Goal: Ask a question: Seek information or help from site administrators or community

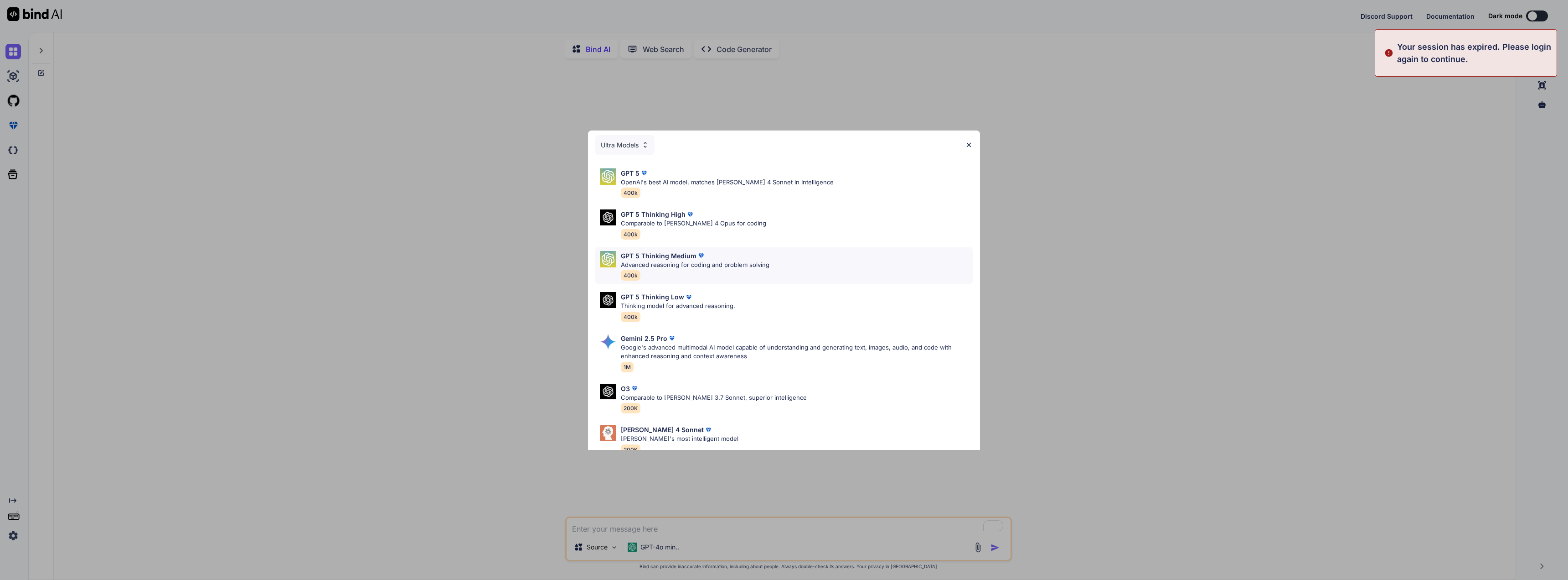
type textarea "x"
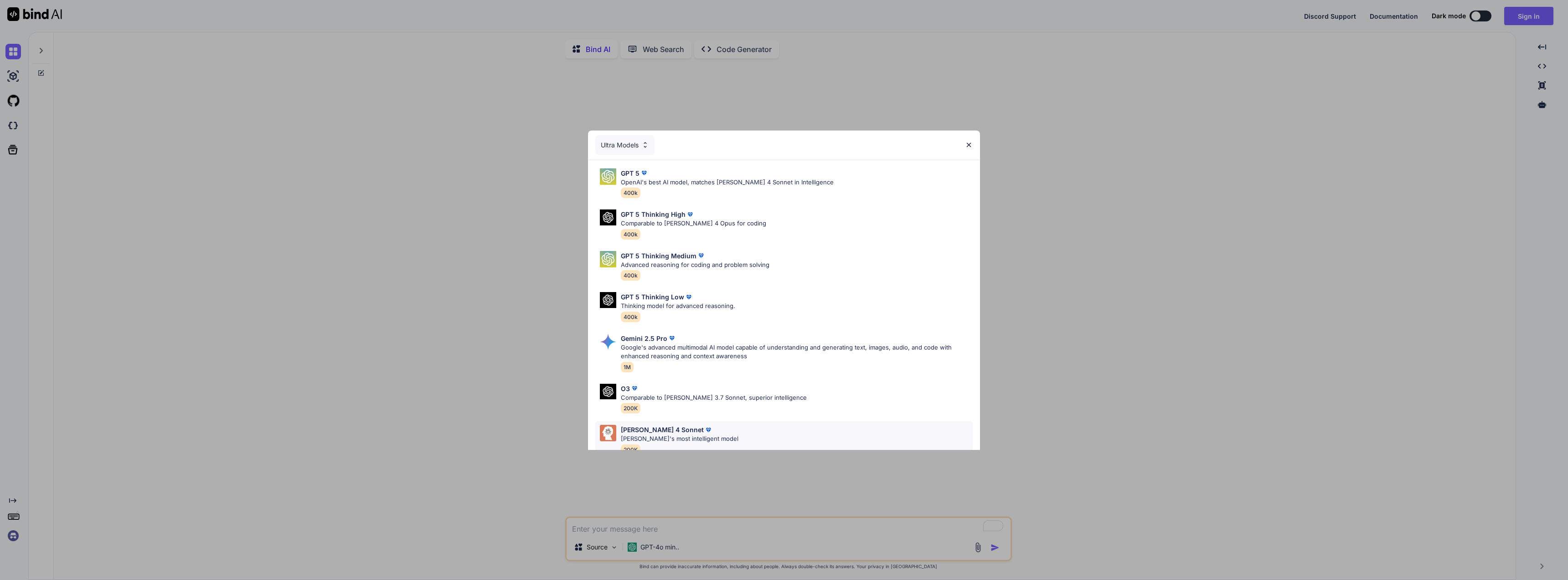
click at [655, 433] on p "[PERSON_NAME] 4 Sonnet" at bounding box center [662, 429] width 83 height 10
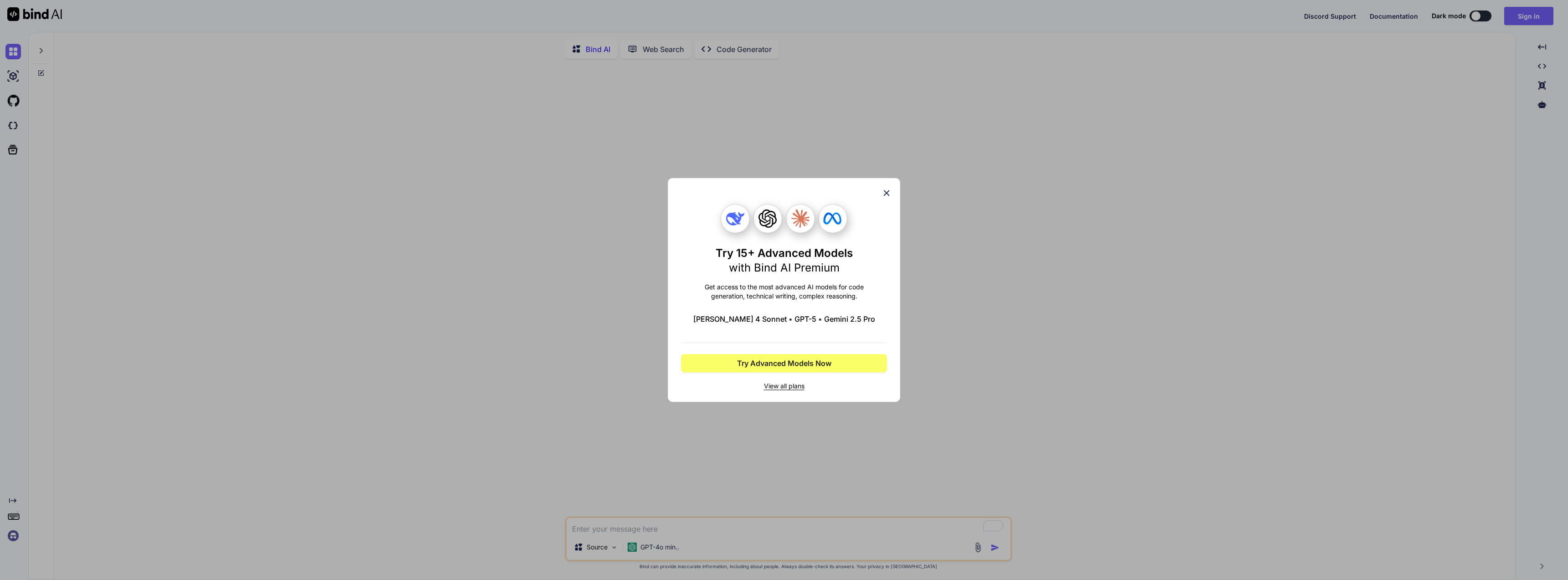
drag, startPoint x: 888, startPoint y: 194, endPoint x: 1013, endPoint y: 186, distance: 125.3
click at [889, 194] on icon at bounding box center [886, 192] width 10 height 10
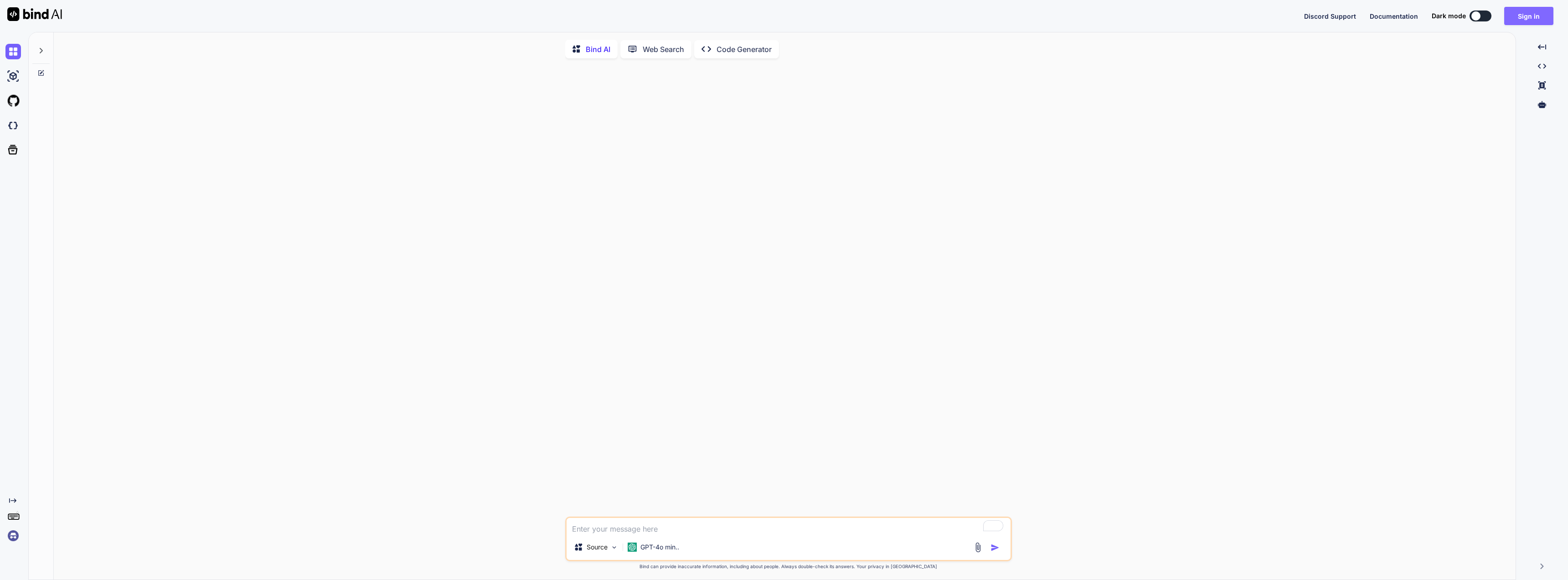
click at [1529, 13] on button "Sign in" at bounding box center [1529, 16] width 50 height 18
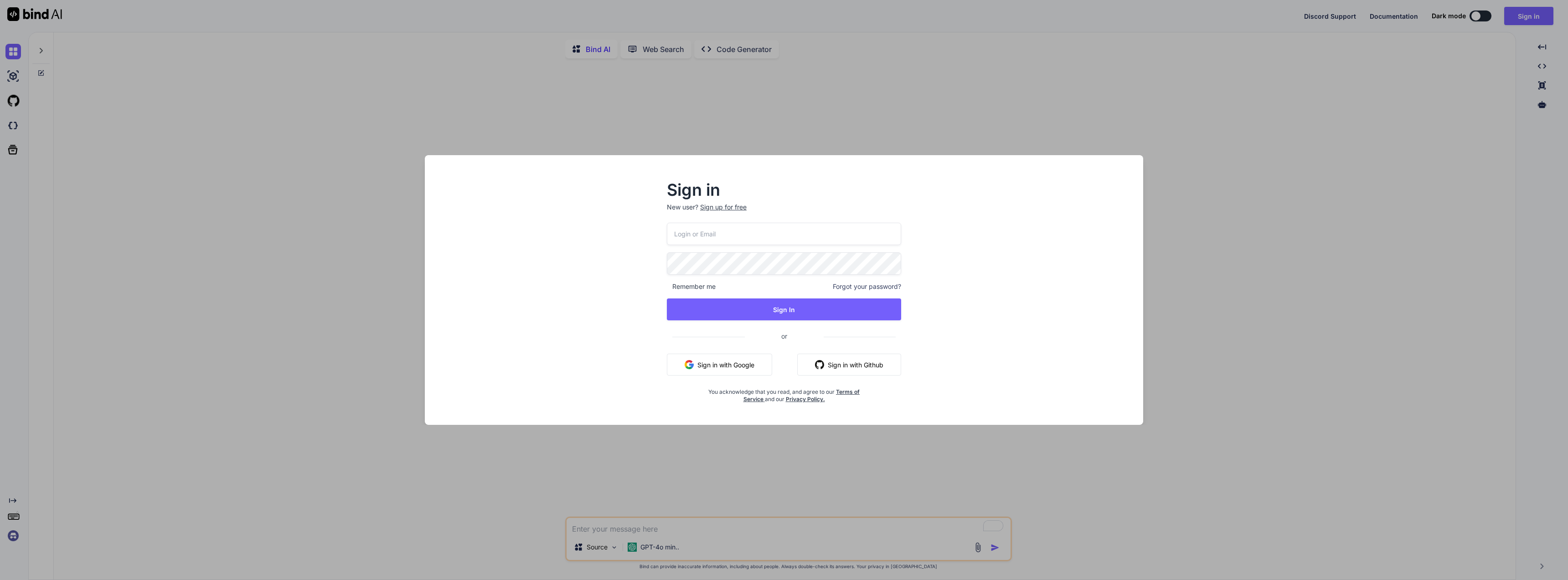
click at [731, 366] on button "Sign in with Google" at bounding box center [719, 365] width 105 height 22
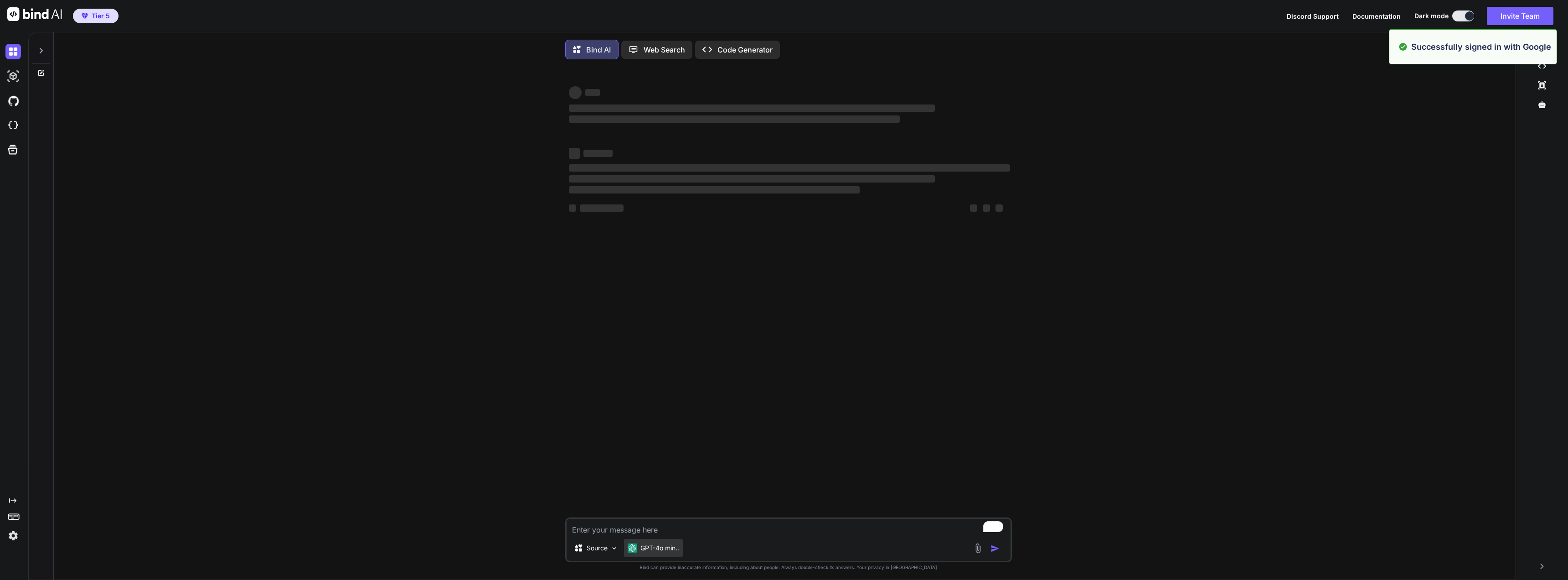
click at [672, 551] on p "GPT-4o min.." at bounding box center [659, 548] width 38 height 9
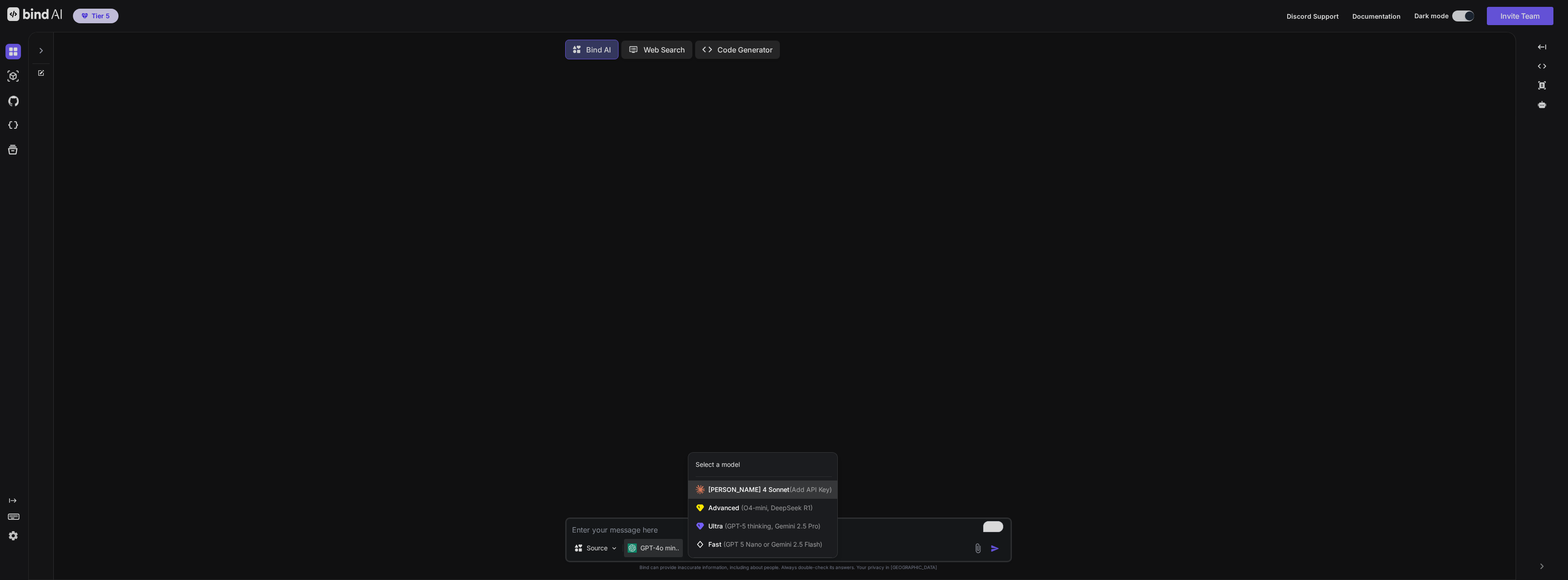
click at [726, 494] on span "[PERSON_NAME] 4 Sonnet (Add API Key)" at bounding box center [769, 489] width 123 height 9
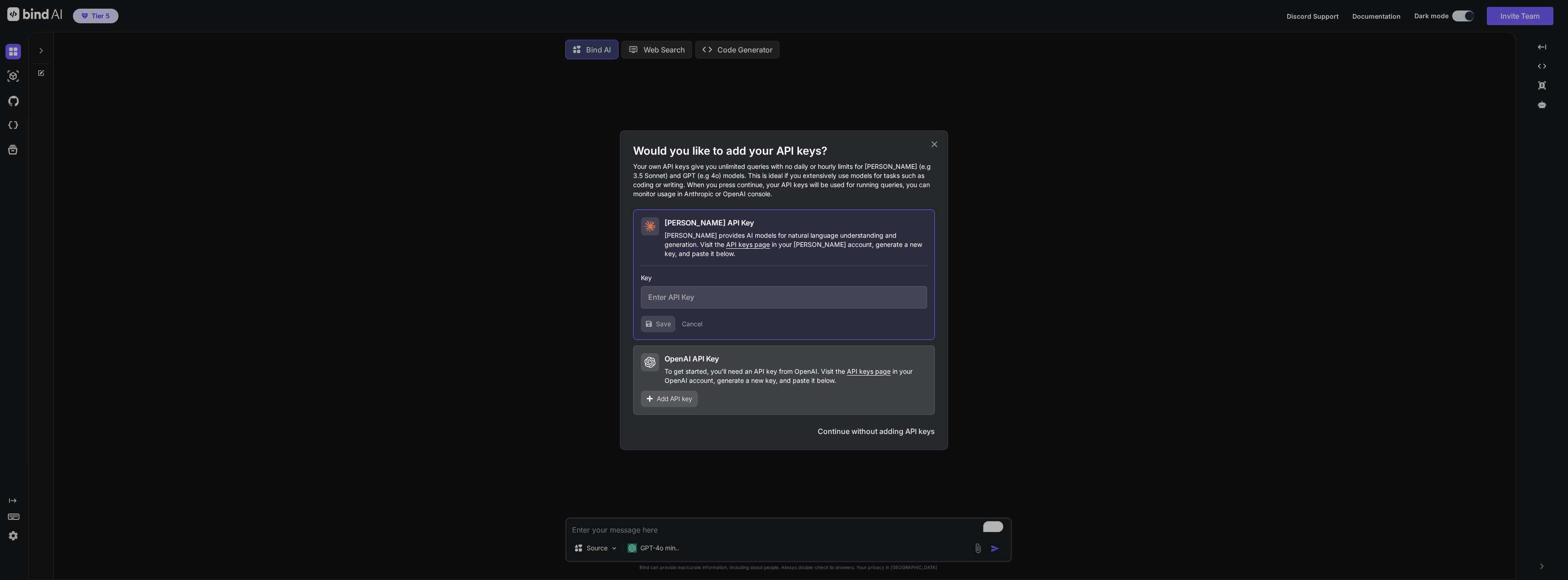
click at [848, 427] on button "Continue without adding API keys" at bounding box center [876, 431] width 117 height 11
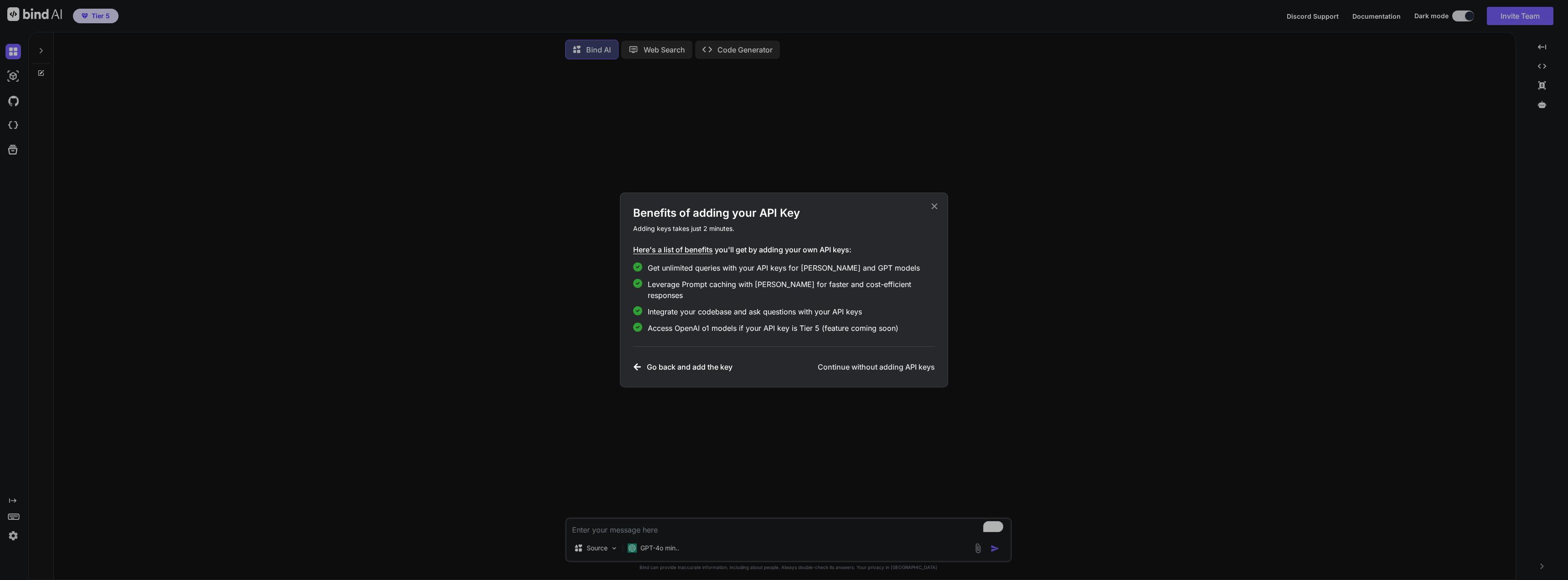
click at [841, 361] on h3 "Continue without adding API keys" at bounding box center [876, 367] width 117 height 11
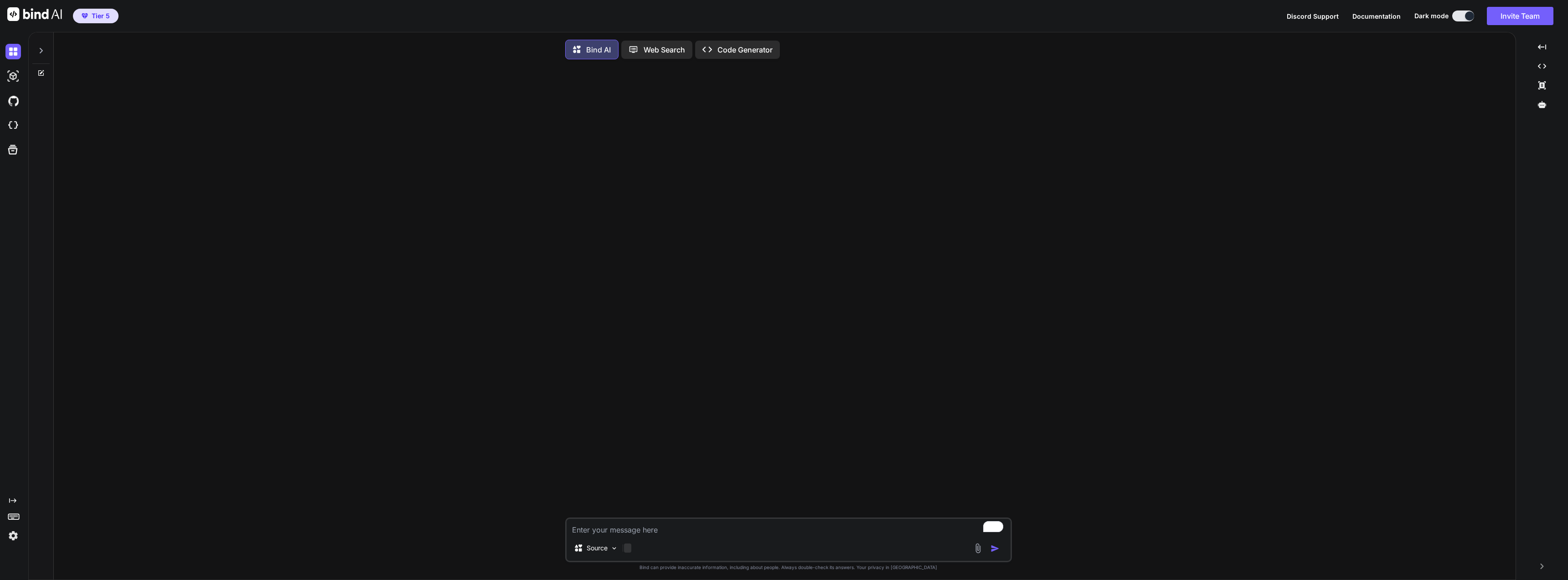
click at [629, 550] on div at bounding box center [627, 548] width 7 height 9
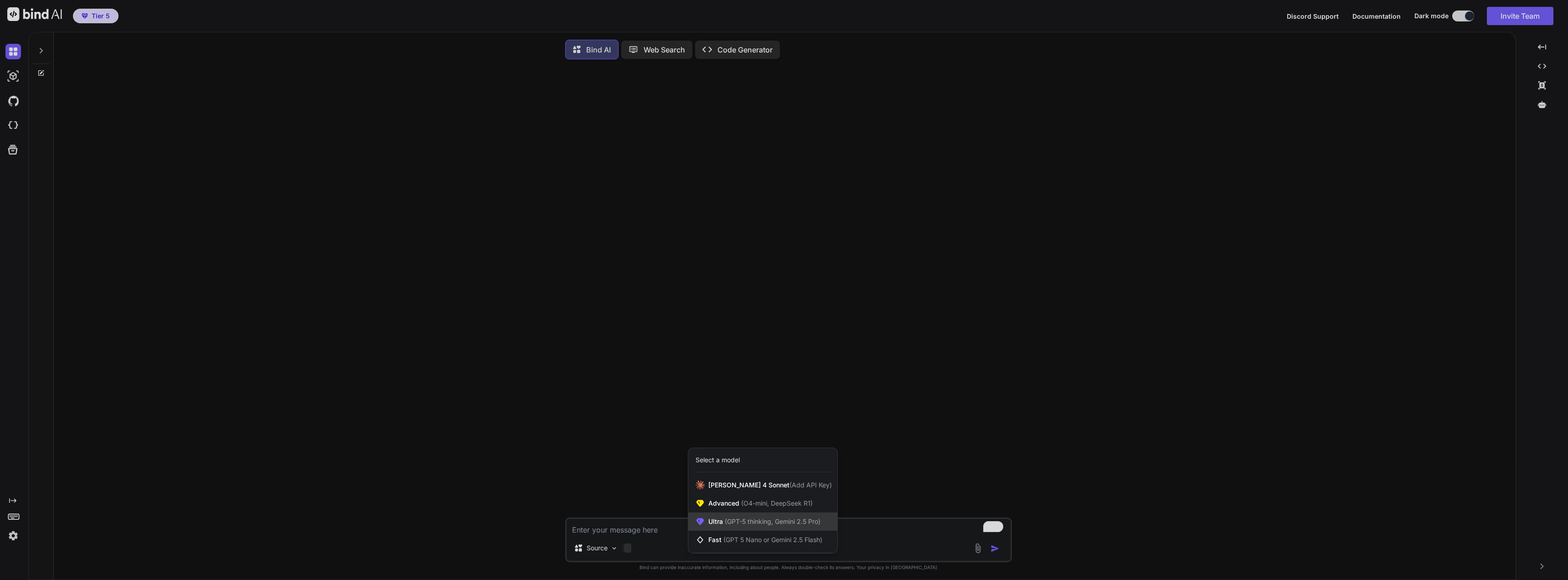
click at [713, 522] on span "Ultra (GPT-5 thinking, Gemini 2.5 Pro)" at bounding box center [764, 521] width 112 height 9
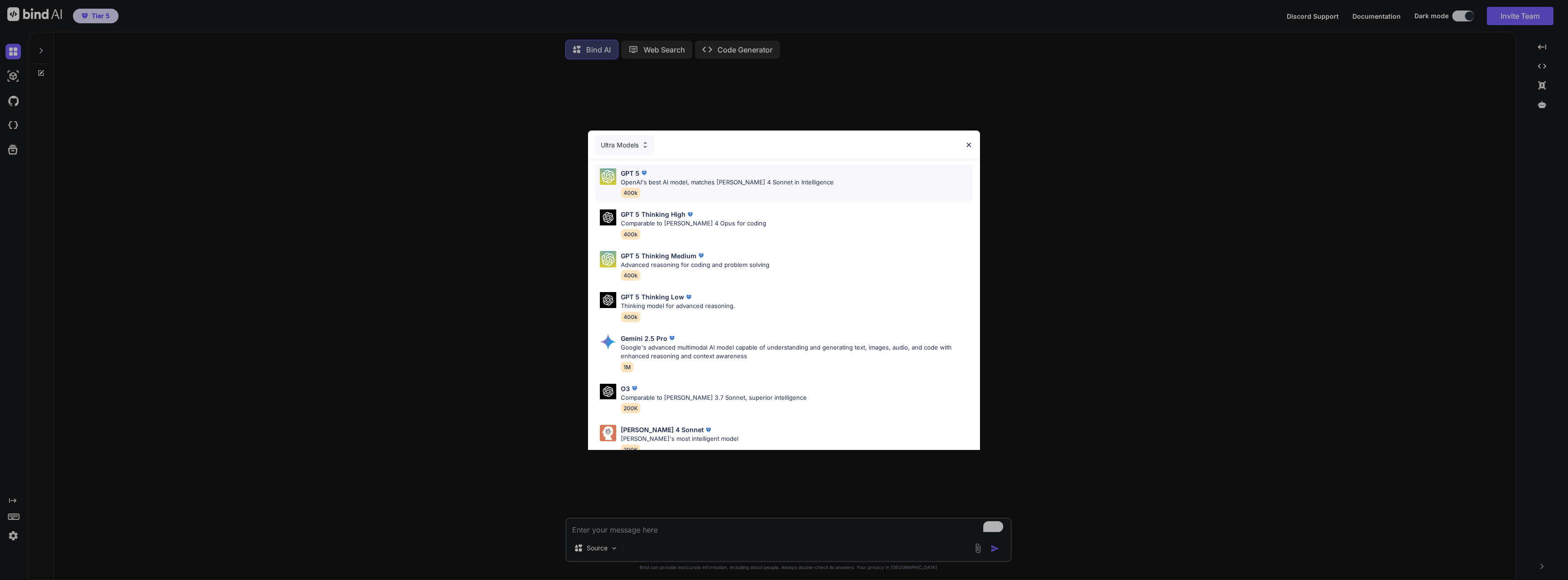
click at [663, 178] on p "OpenAI's best AI model, matches [PERSON_NAME] 4 Sonnet in Intelligence" at bounding box center [727, 183] width 213 height 9
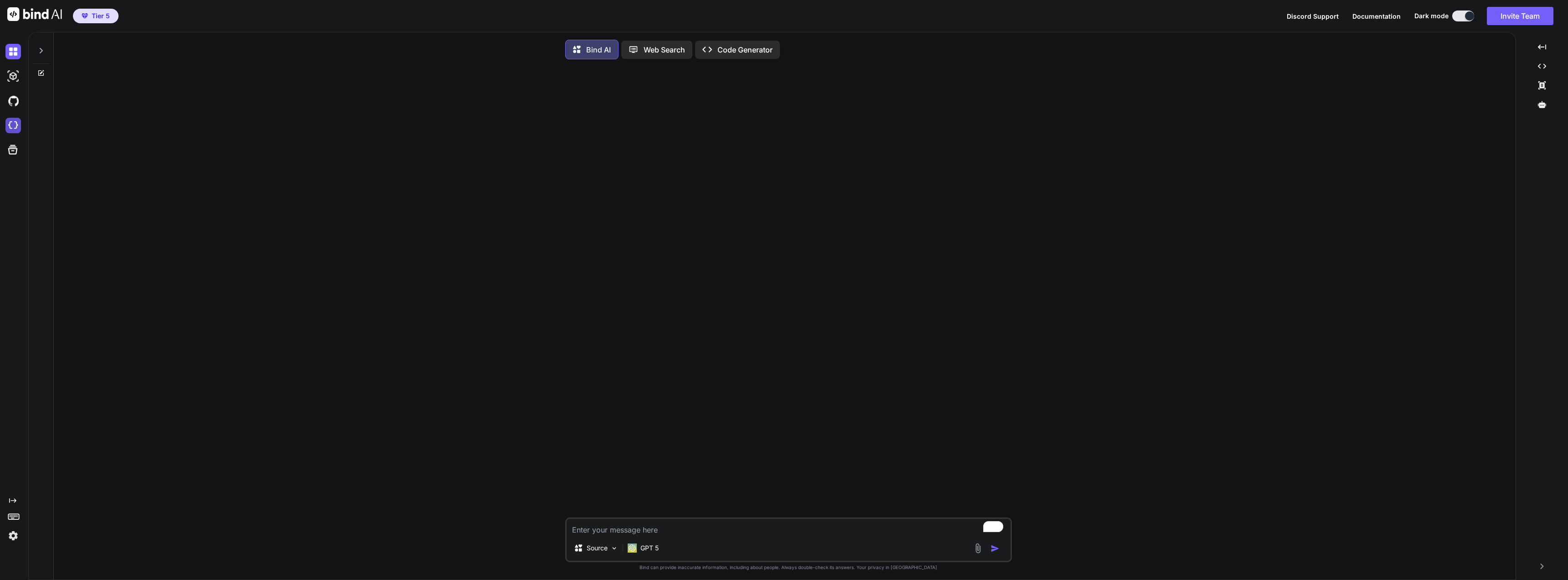
click at [7, 121] on img at bounding box center [13, 125] width 16 height 16
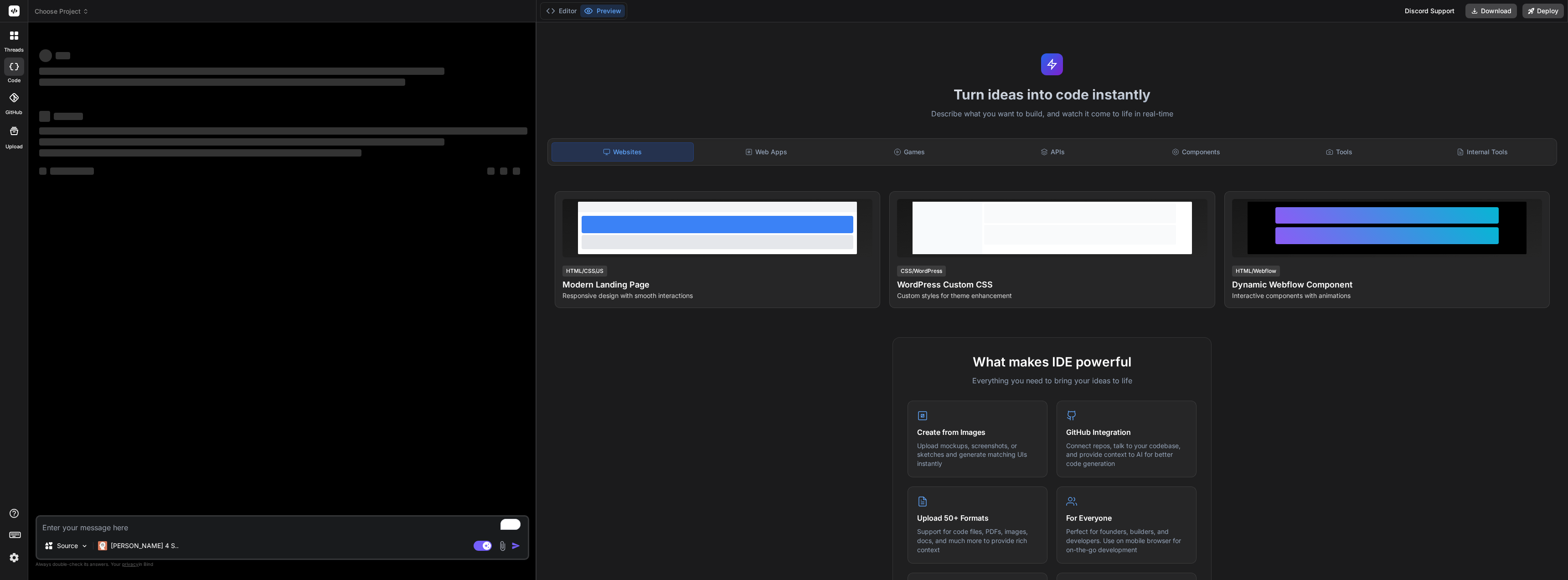
click at [273, 530] on textarea "To enrich screen reader interactions, please activate Accessibility in Grammarl…" at bounding box center [282, 524] width 491 height 16
type textarea "x"
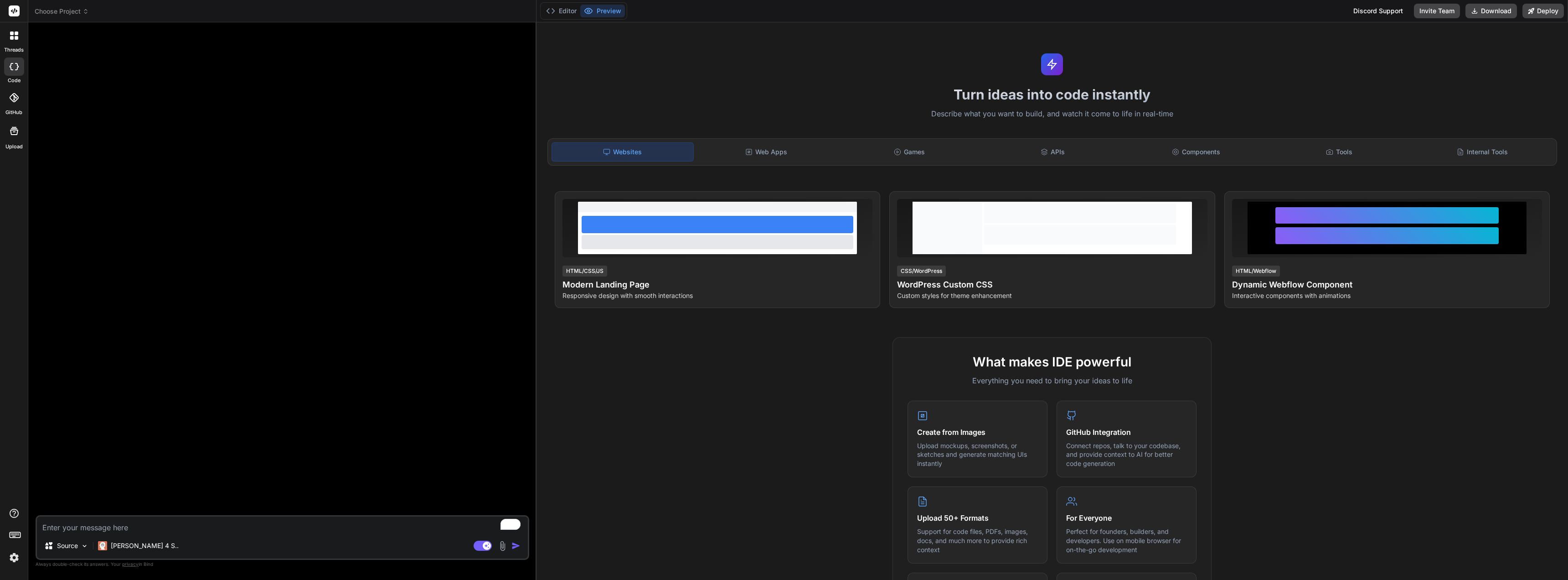
type textarea "m"
type textarea "x"
type textarea "my"
type textarea "x"
type textarea "myt"
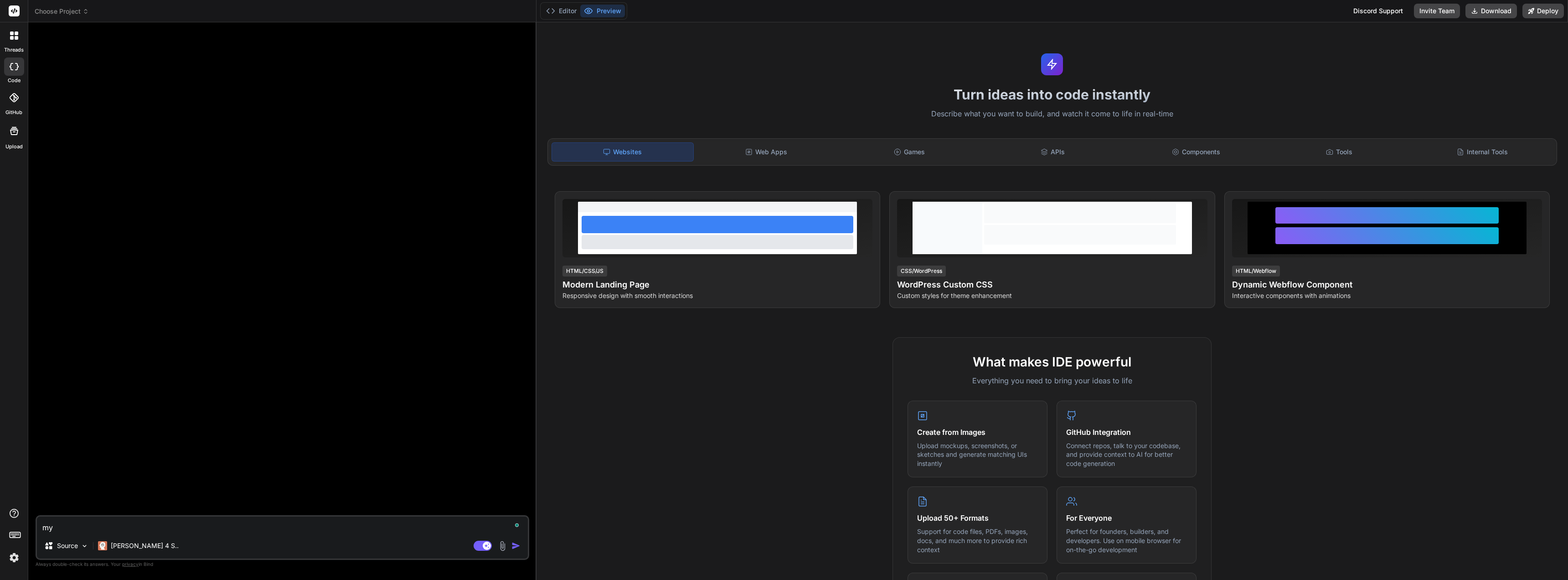
type textarea "x"
type textarea "myth"
type textarea "x"
type textarea "mythe"
type textarea "x"
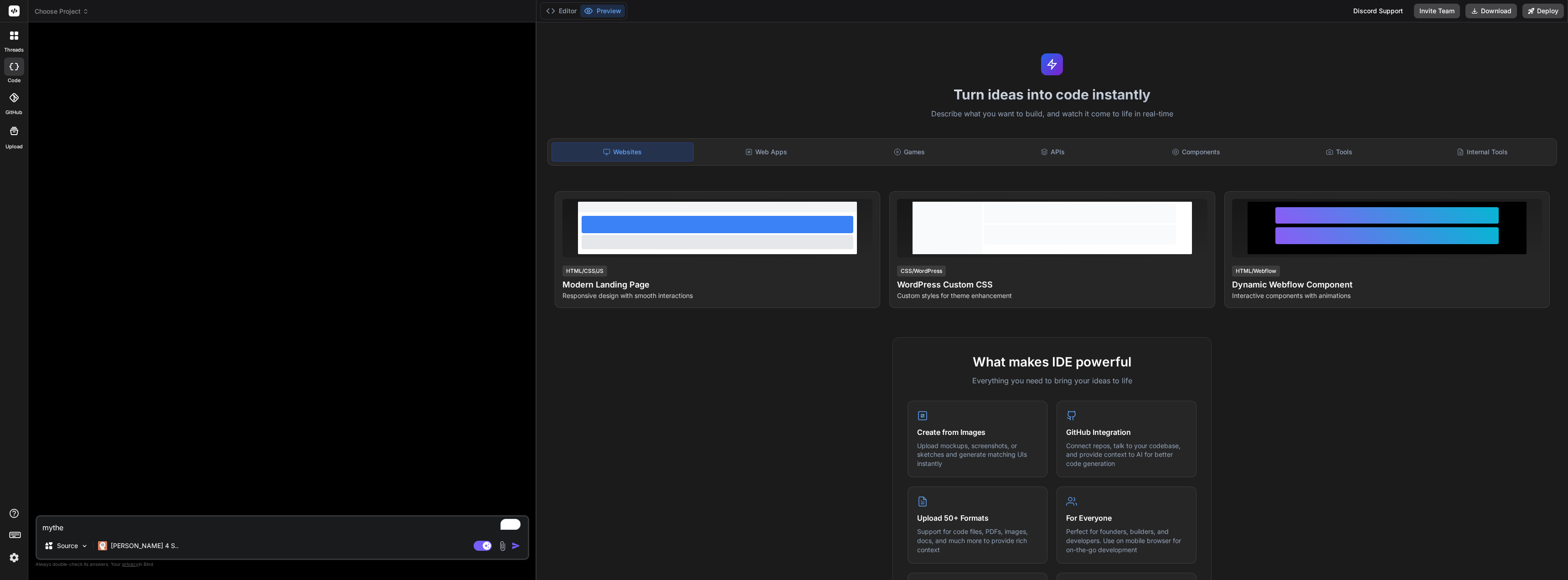
type textarea "mythem"
type textarea "x"
type textarea "mytheme"
type textarea "x"
type textarea "mythemes"
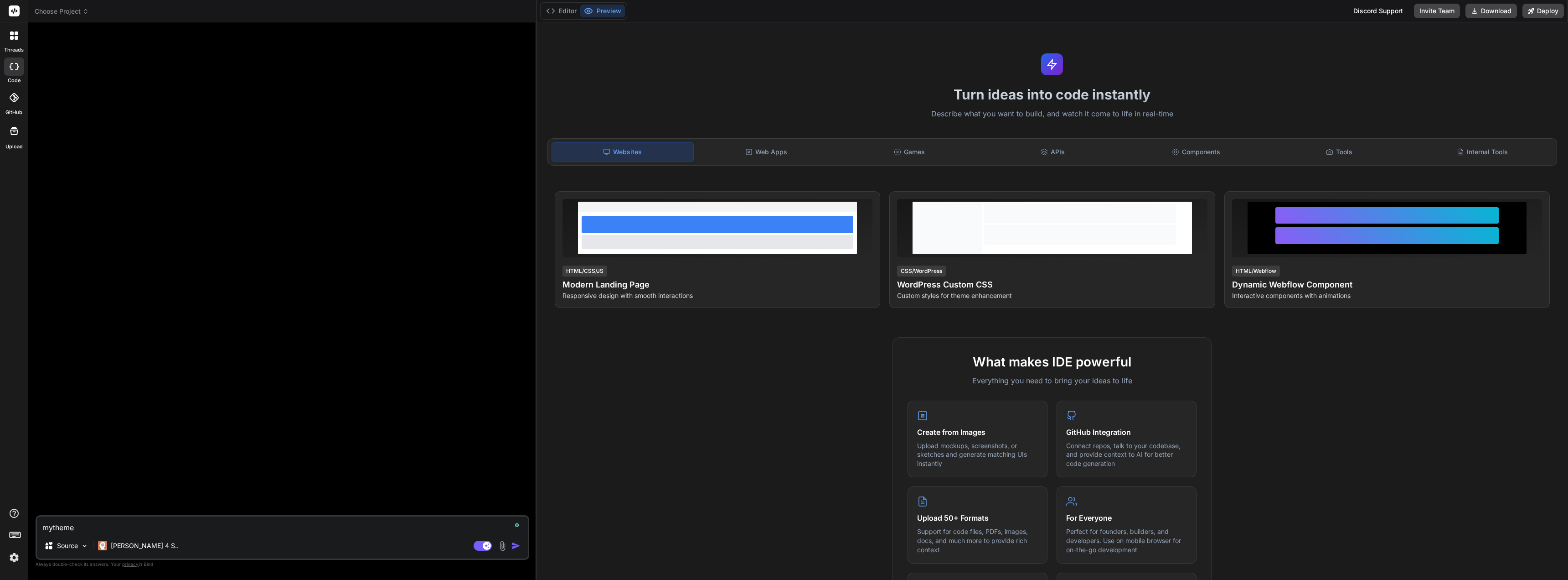
type textarea "x"
type textarea "mytheme"
type textarea "x"
type textarea "mythem"
type textarea "x"
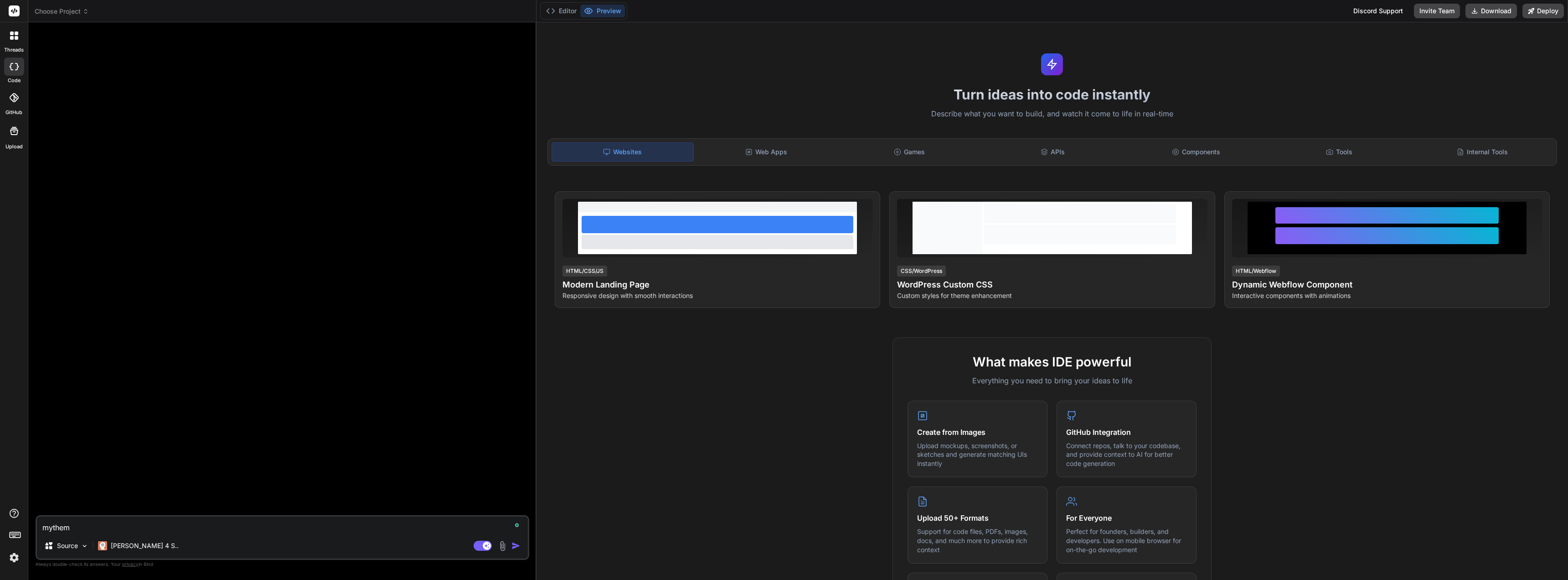
type textarea "mythe"
type textarea "x"
type textarea "myth"
type textarea "x"
type textarea "myt"
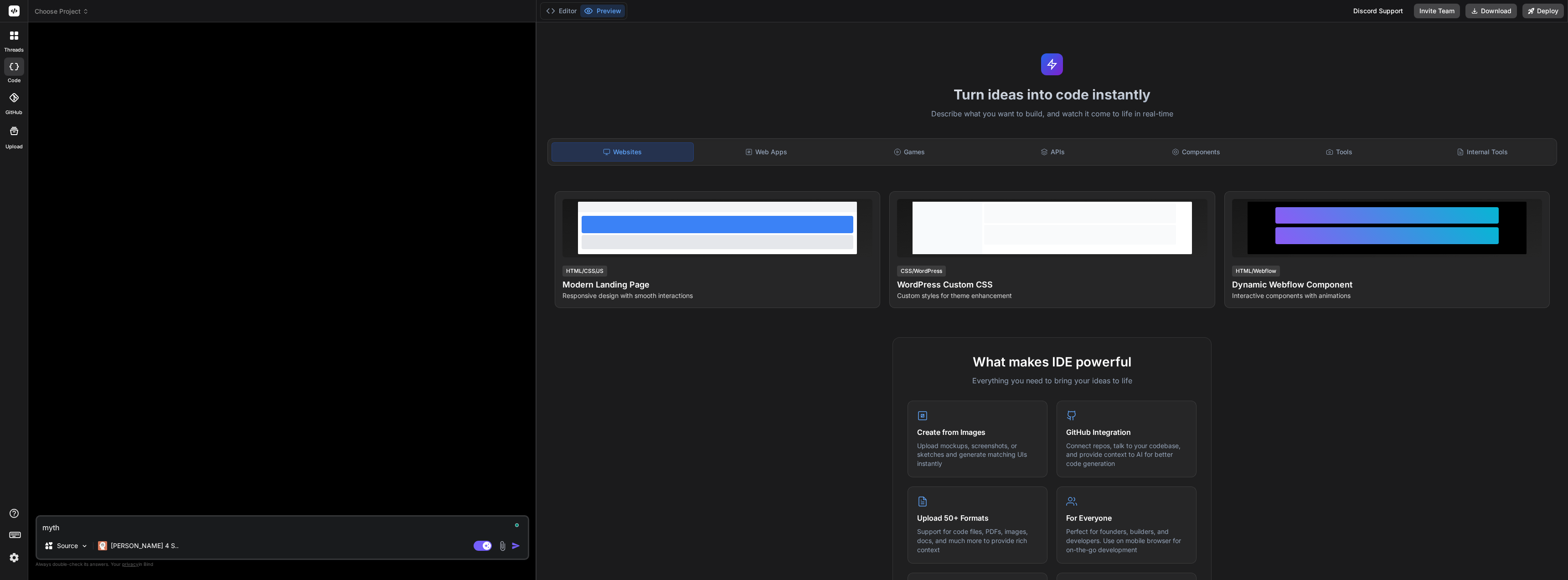
type textarea "x"
type textarea "my"
type textarea "x"
type textarea "myl"
type textarea "x"
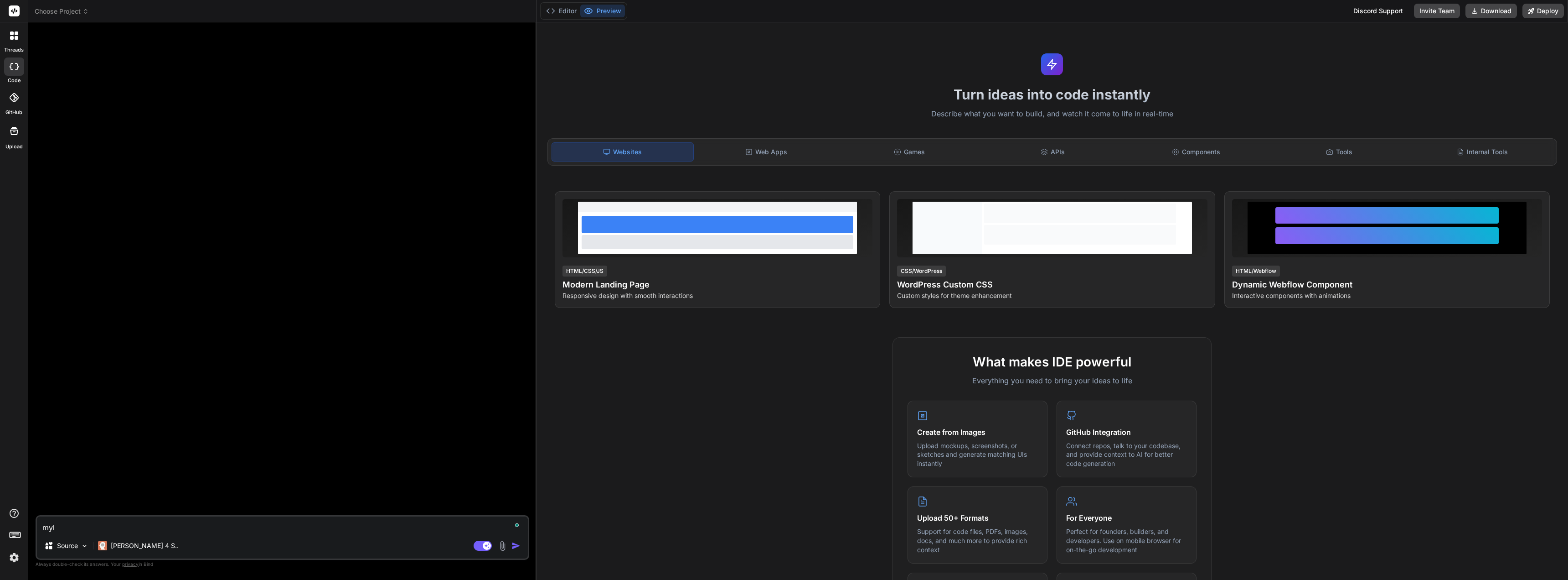
type textarea "myli"
type textarea "x"
type textarea "mylis"
type textarea "x"
type textarea "mylist"
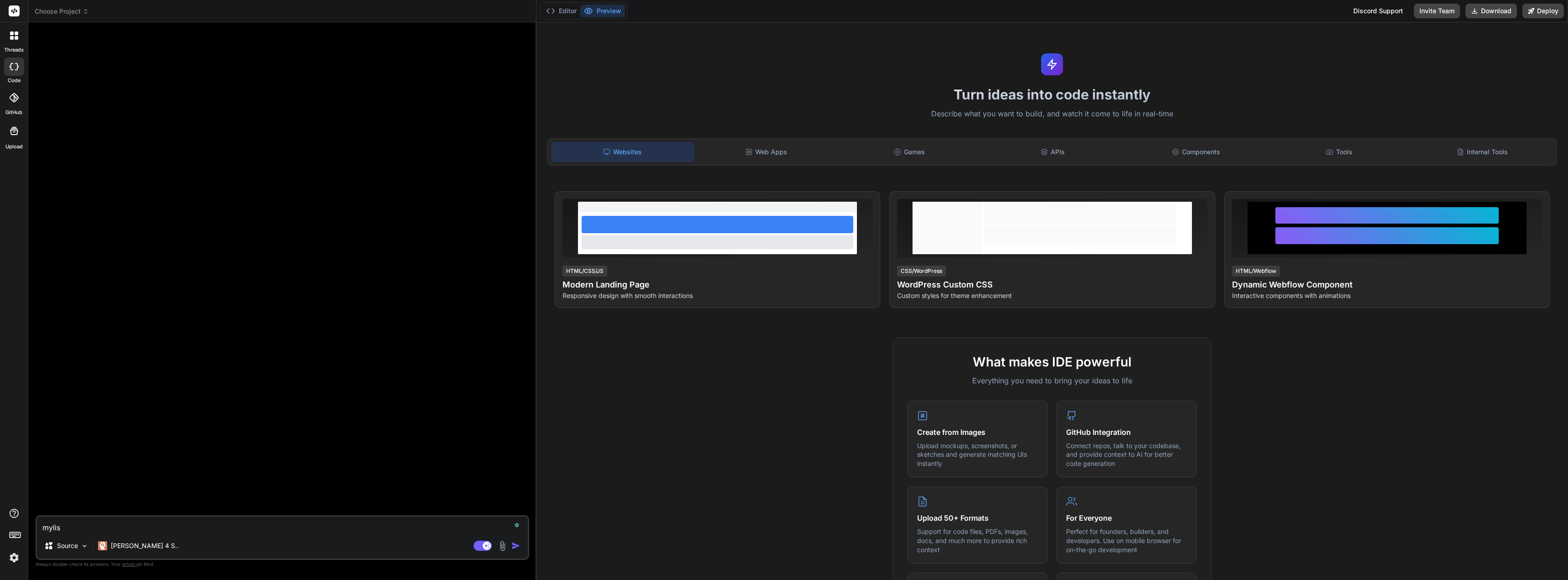
type textarea "x"
type textarea "mylisti"
type textarea "x"
type textarea "mylistin"
type textarea "x"
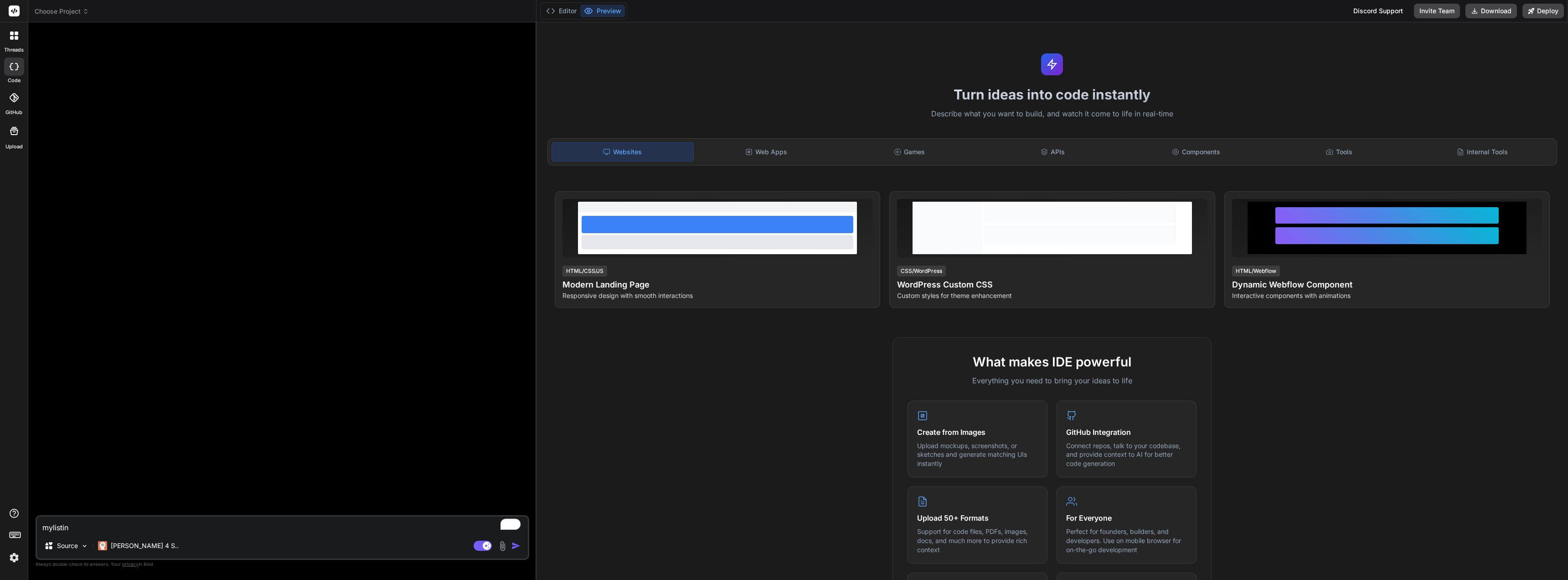
type textarea "mylisting"
type textarea "x"
type textarea "mylisting"
type textarea "x"
type textarea "mylisting t"
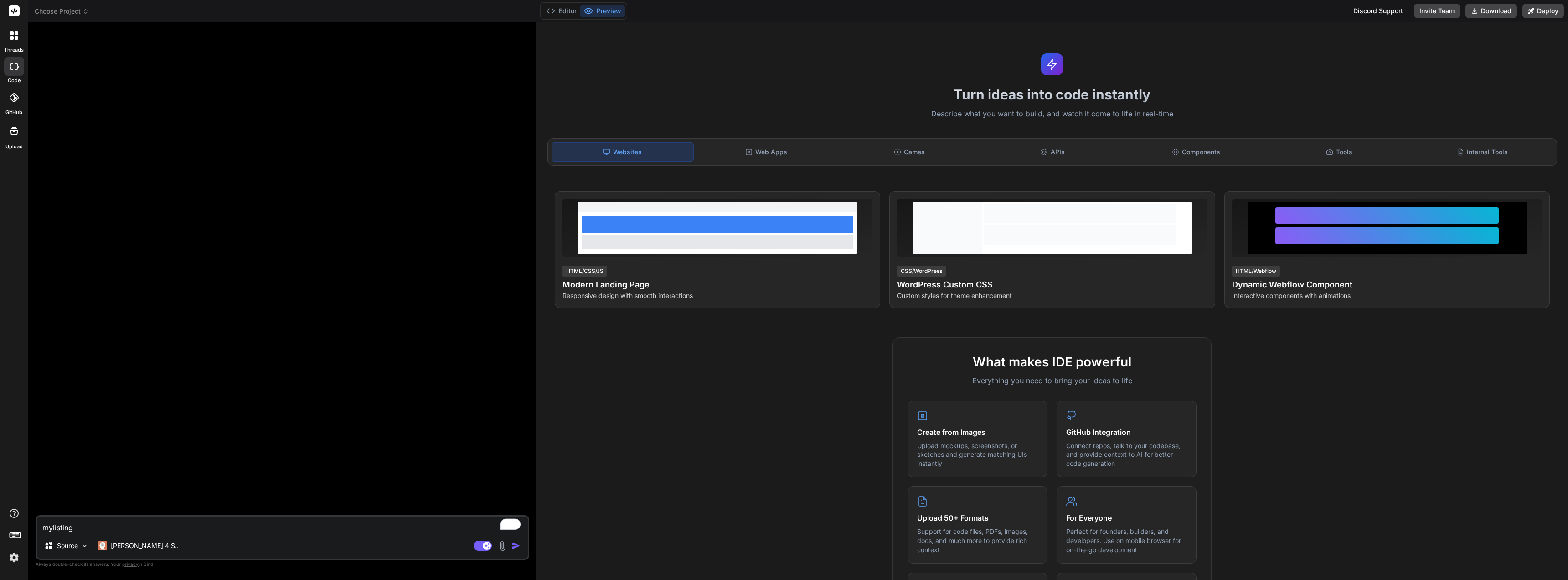
type textarea "x"
type textarea "mylisting th"
type textarea "x"
type textarea "mylisting the"
type textarea "x"
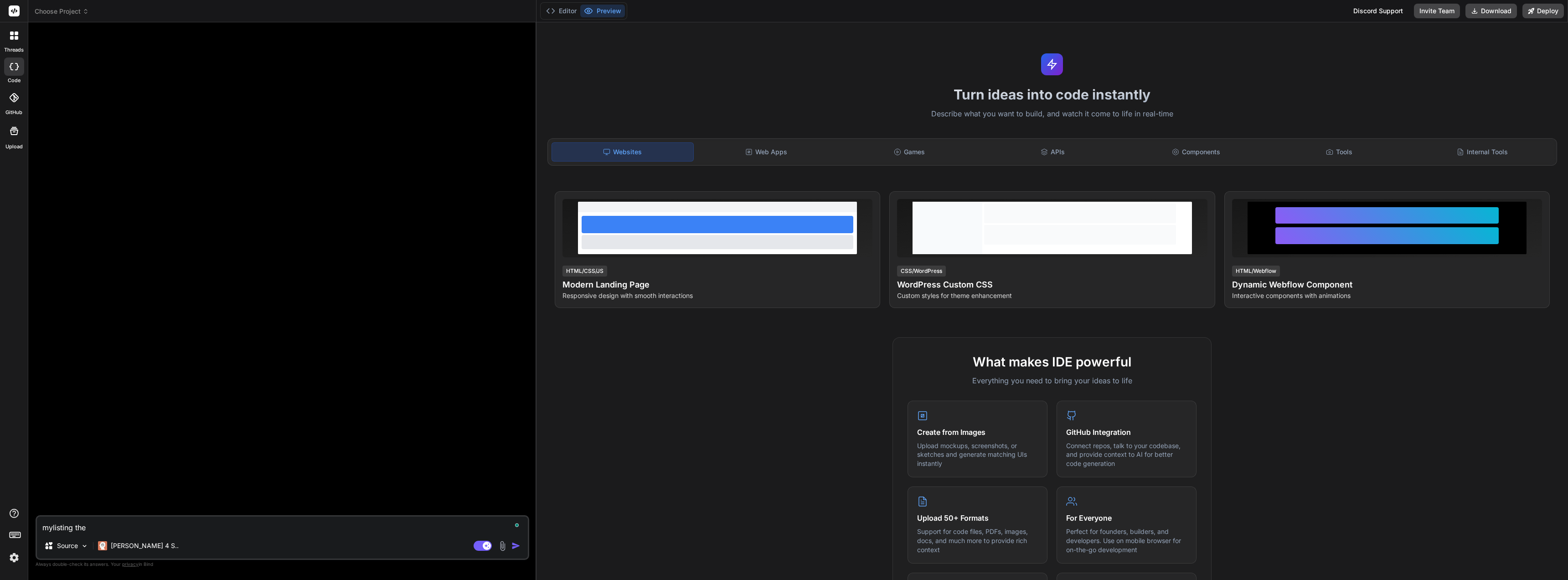
type textarea "mylisting them"
type textarea "x"
type textarea "mylisting theme"
type textarea "x"
type textarea "mylisting theme"
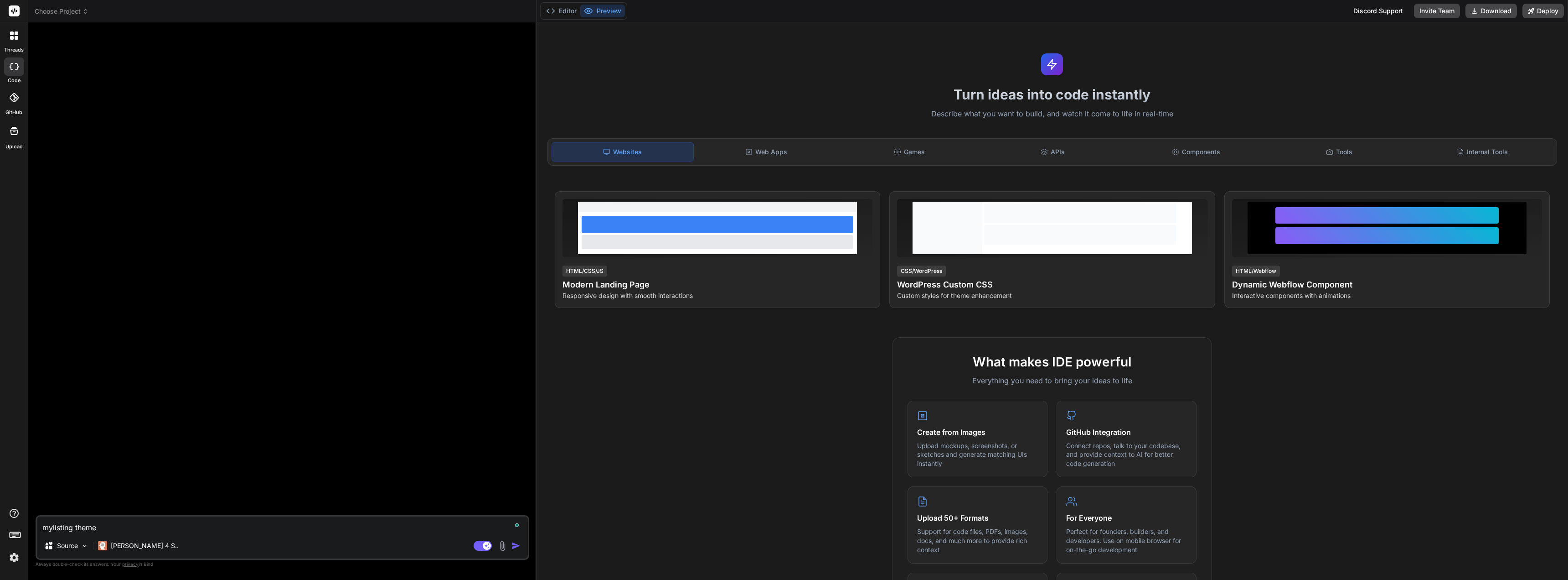
type textarea "x"
type textarea "mylisting theme f"
type textarea "x"
type textarea "mylisting theme fo"
type textarea "x"
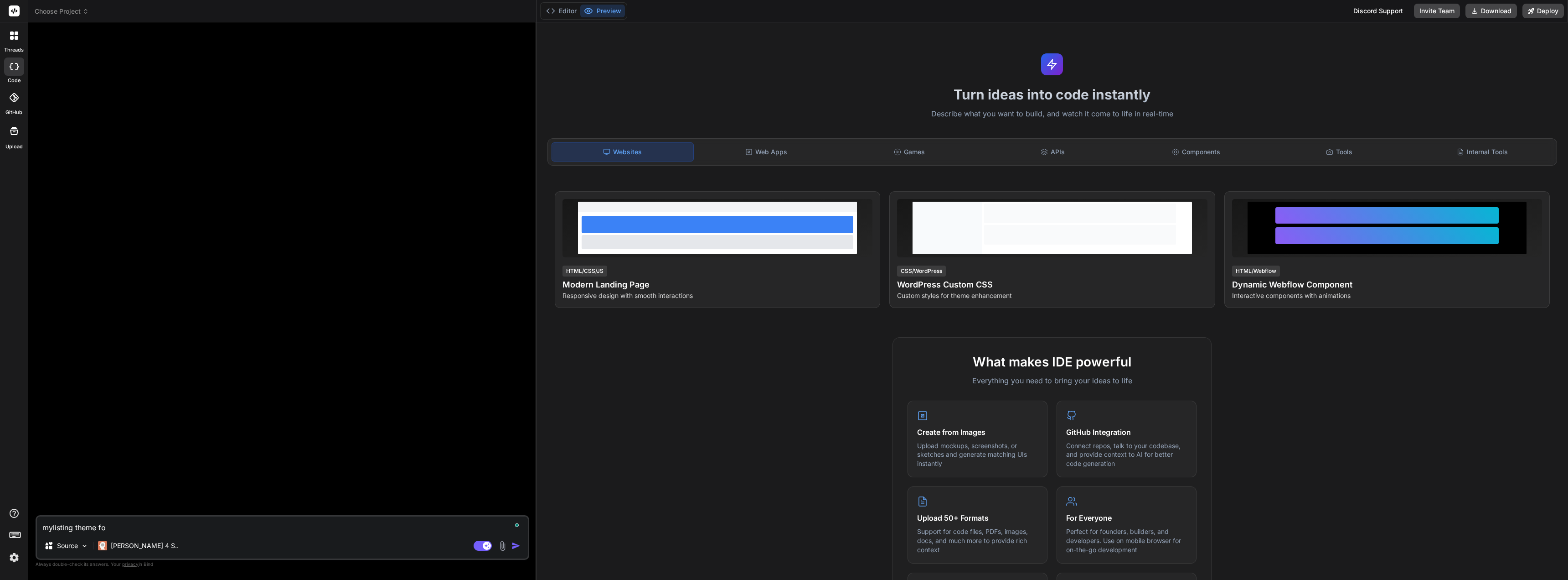
type textarea "mylisting theme for"
type textarea "x"
type textarea "mylisting theme for"
type textarea "x"
type textarea "mylisting theme for w"
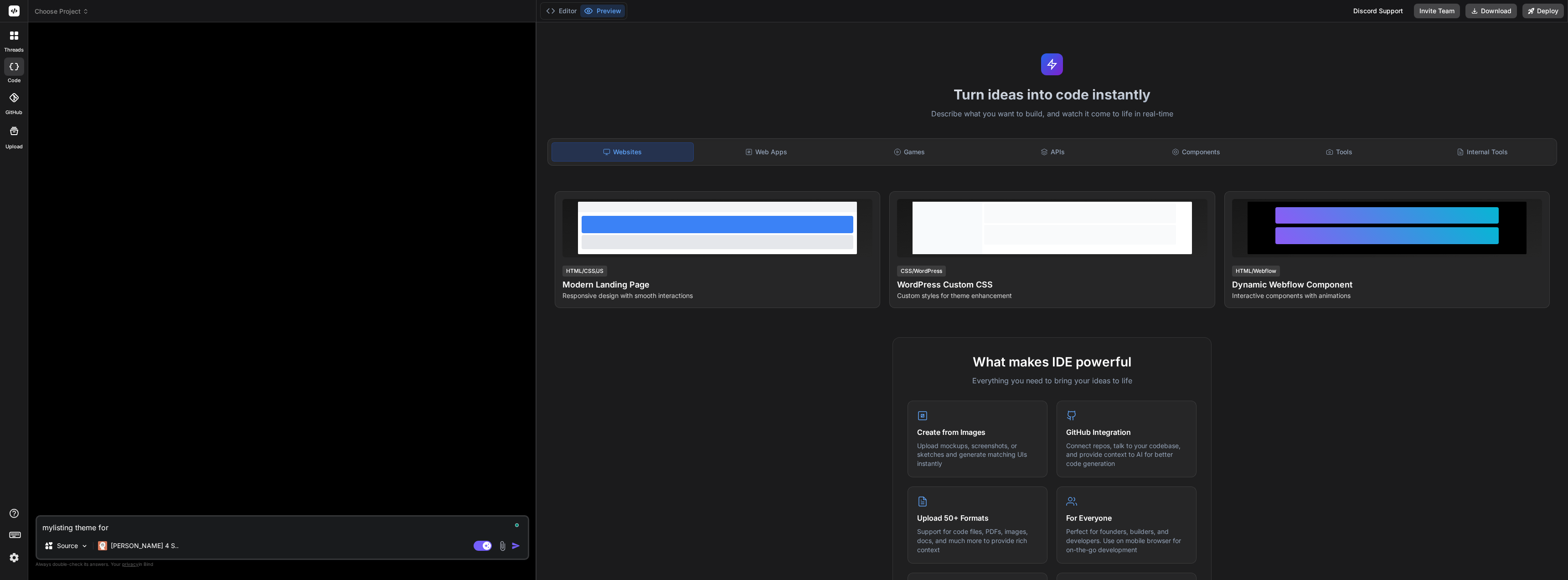
type textarea "x"
type textarea "mylisting theme for wo"
type textarea "x"
type textarea "mylisting theme for wor"
type textarea "x"
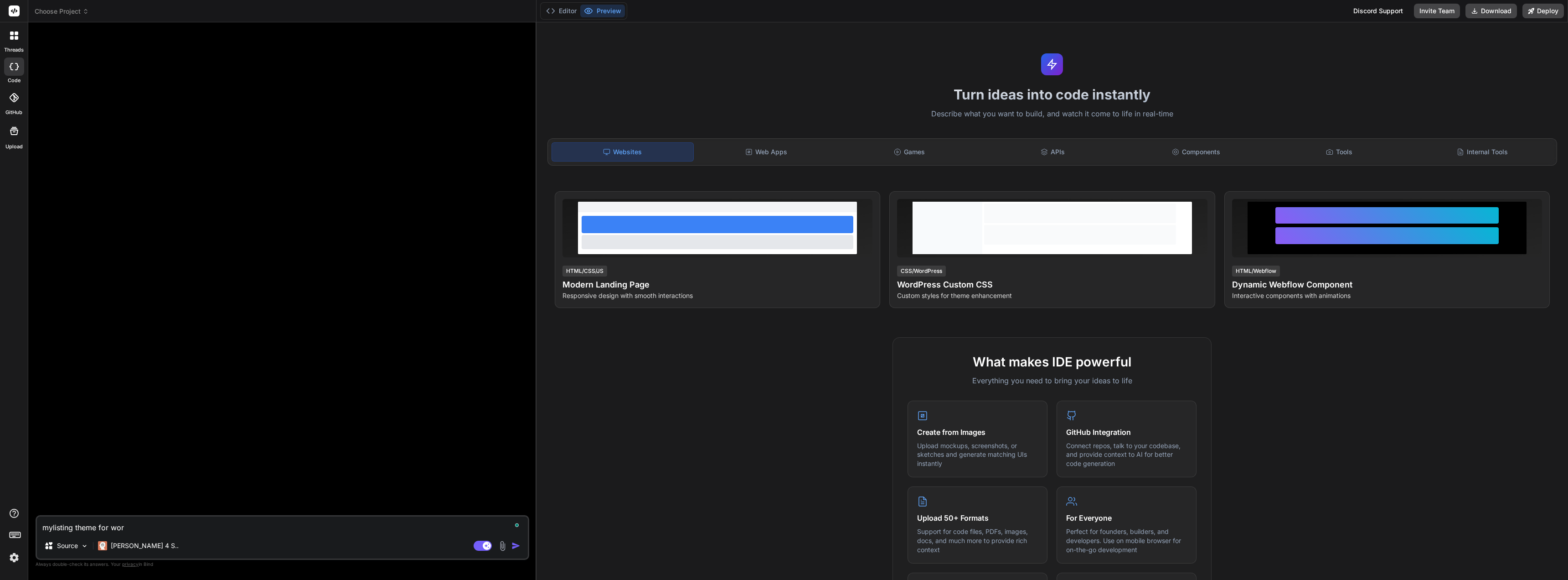
type textarea "mylisting theme for word"
type textarea "x"
type textarea "mylisting theme for wordp"
type textarea "x"
type textarea "mylisting theme for wordpr"
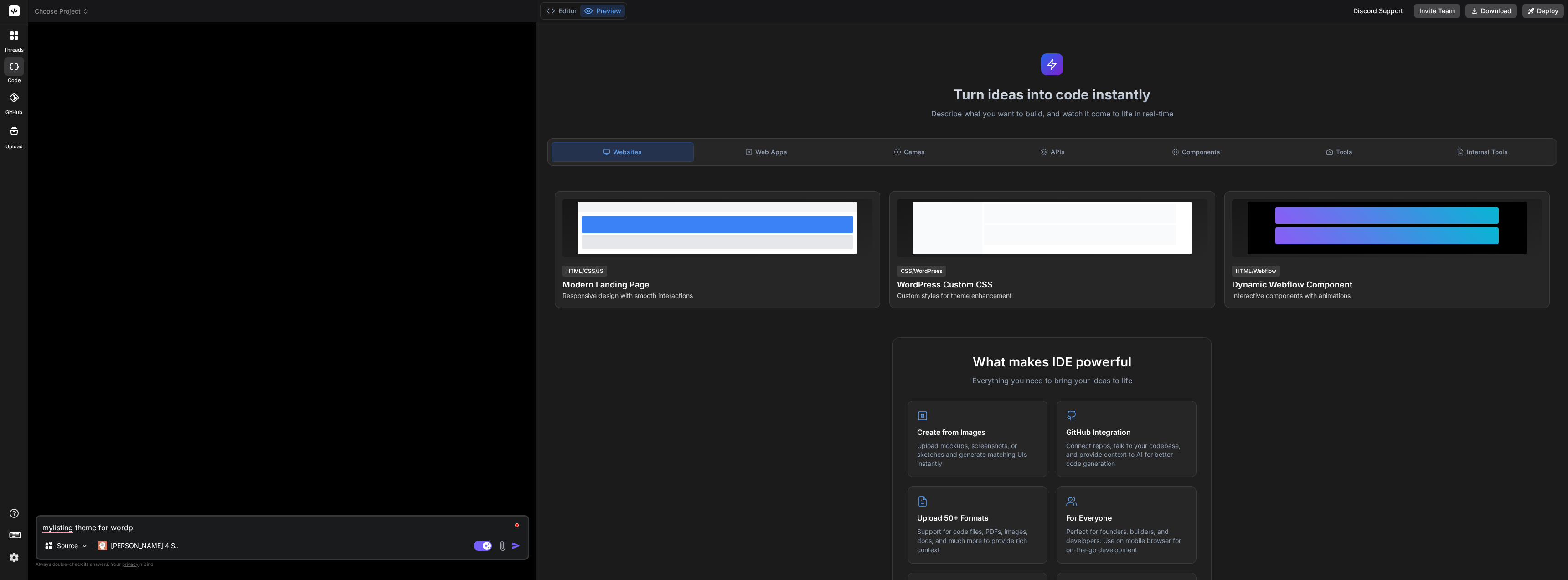
type textarea "x"
type textarea "mylisting theme for wordpre"
type textarea "x"
type textarea "mylisting theme for wordpres"
type textarea "x"
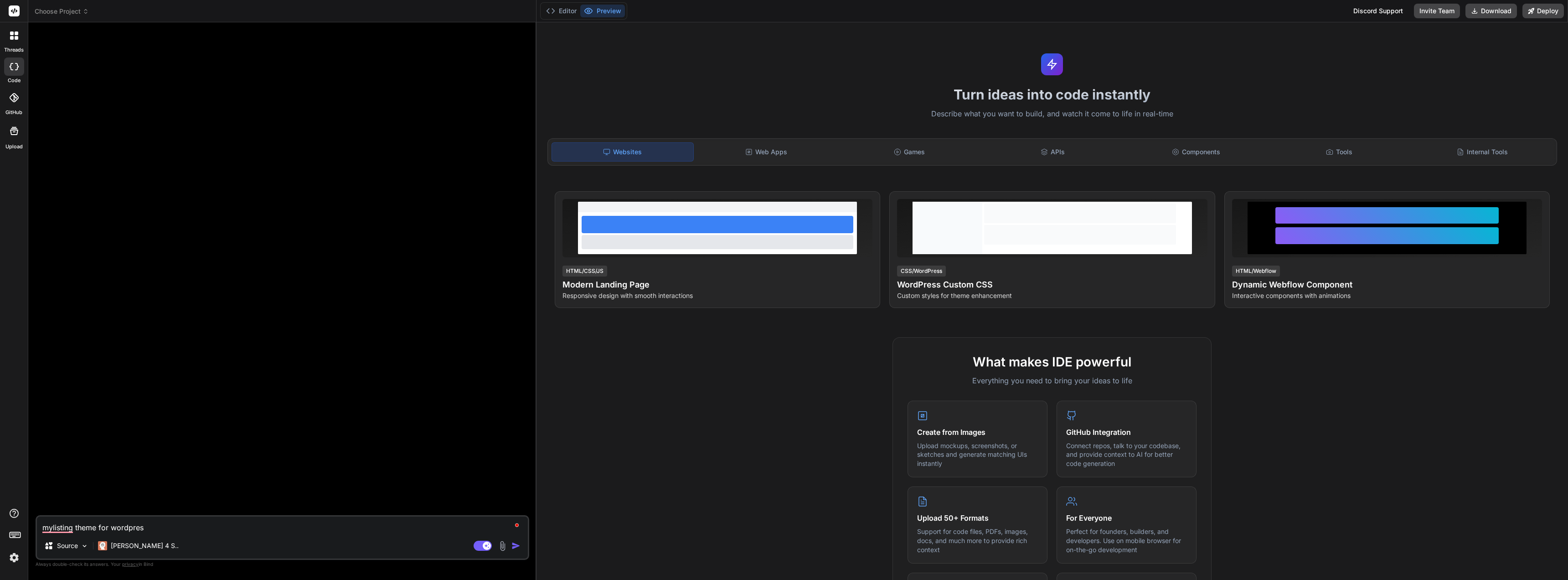
type textarea "mylisting theme for wordpress"
type textarea "x"
type textarea "dmylisting theme for wordpress"
type textarea "x"
type textarea "domylisting theme for wordpress"
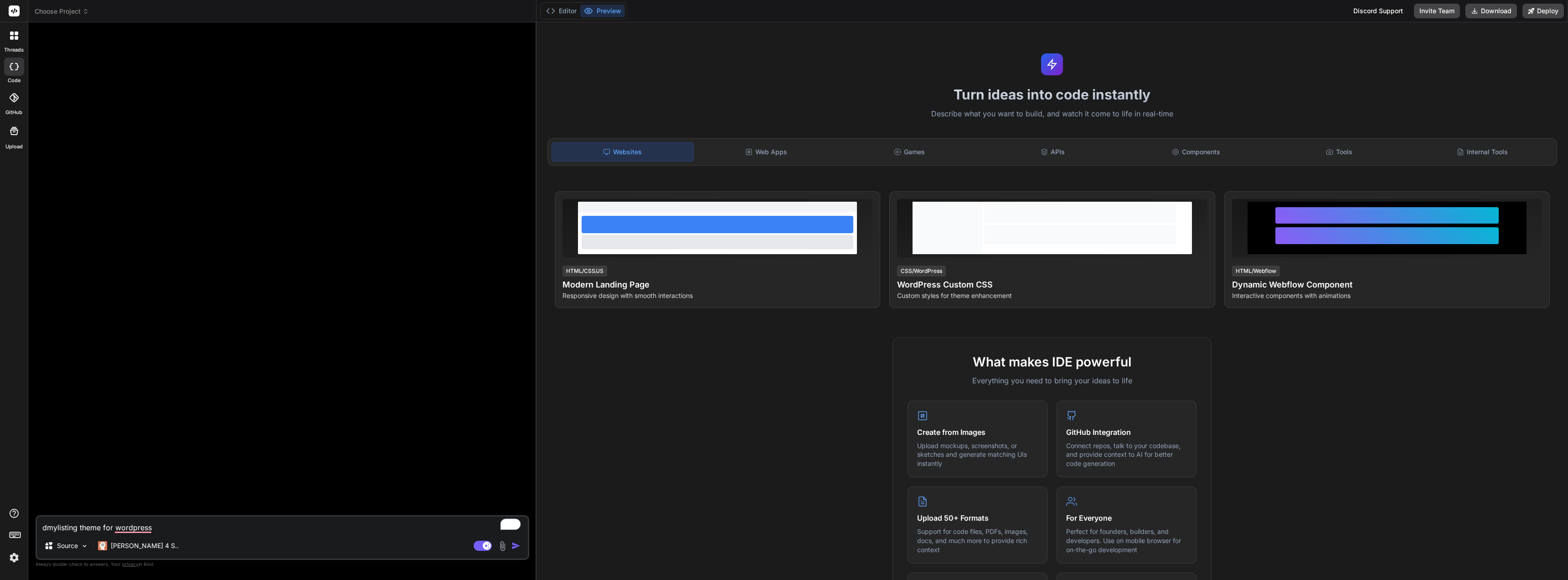
type textarea "x"
type textarea "do mylisting theme for wordpress"
type textarea "x"
type textarea "do ymylisting theme for wordpress"
type textarea "x"
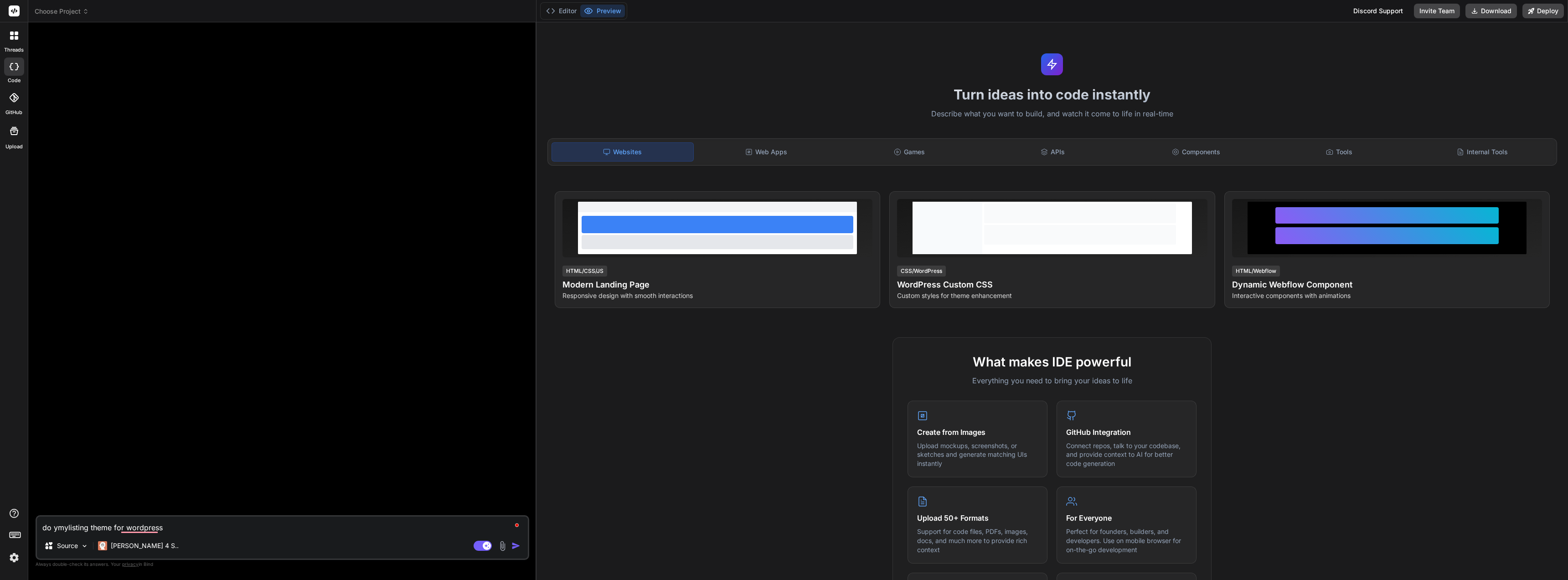
type textarea "do yomylisting theme for wordpress"
type textarea "x"
type textarea "do youmylisting theme for wordpress"
type textarea "x"
type textarea "do you mylisting theme for wordpress"
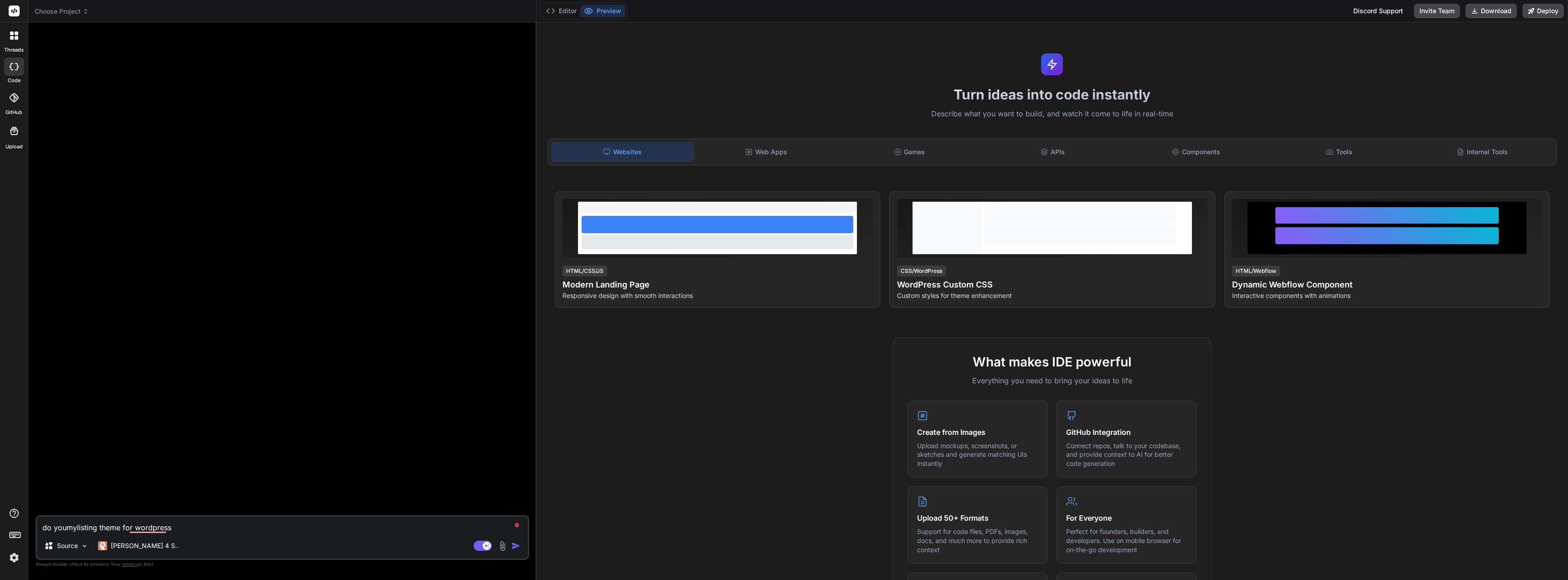
type textarea "x"
type textarea "do you kmylisting theme for wordpress"
type textarea "x"
type textarea "do you knmylisting theme for wordpress"
type textarea "x"
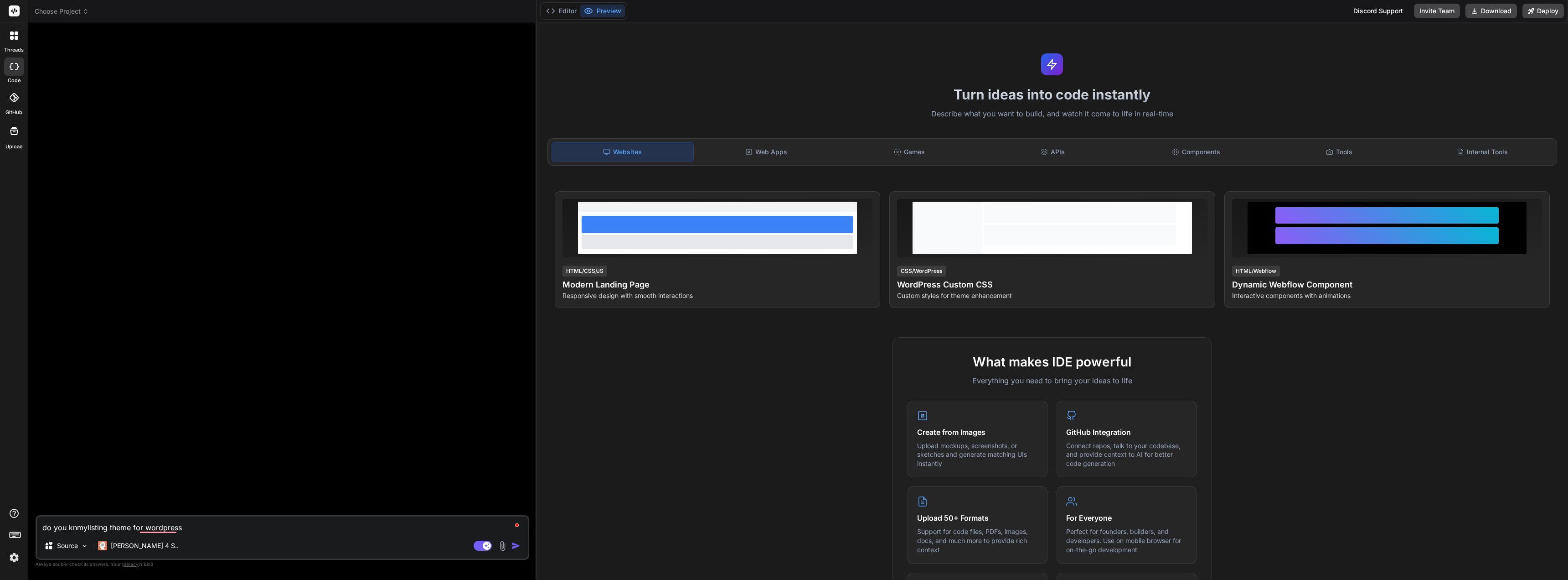
type textarea "do you knomylisting theme for wordpress"
type textarea "x"
type textarea "do you knowmylisting theme for wordpress"
type textarea "x"
type textarea "do you know mylisting theme for wordpress"
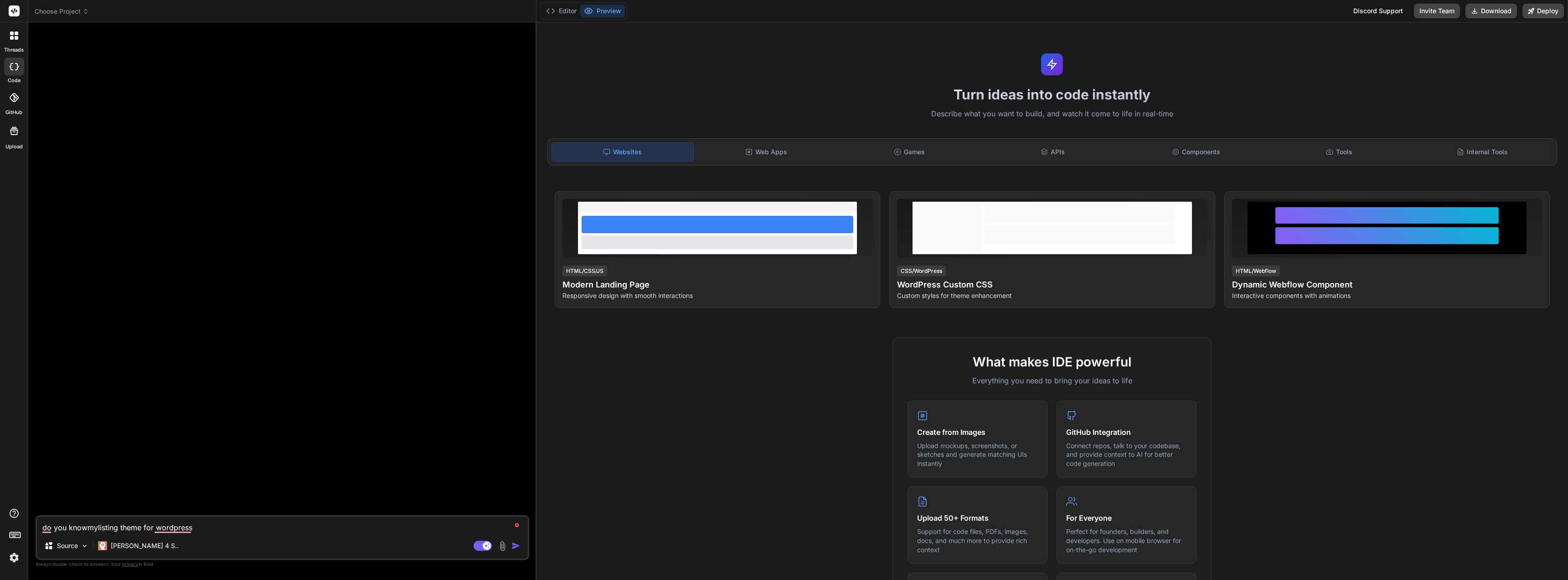
type textarea "x"
type textarea "do you know wmylisting theme for wordpress"
type textarea "x"
type textarea "do you know wemylisting theme for wordpress"
type textarea "x"
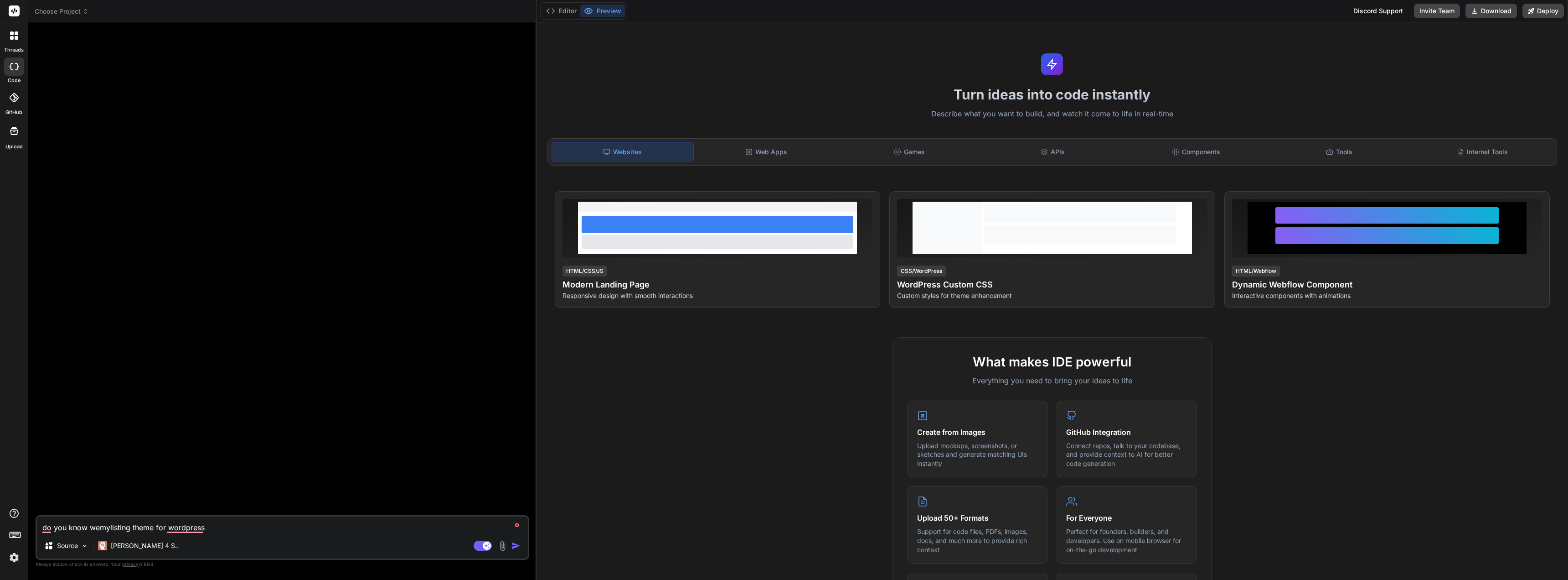
type textarea "do you know weemylisting theme for wordpress"
type textarea "x"
type textarea "do you know wemylisting theme for wordpress"
type textarea "x"
type textarea "do you know wmylisting theme for wordpress"
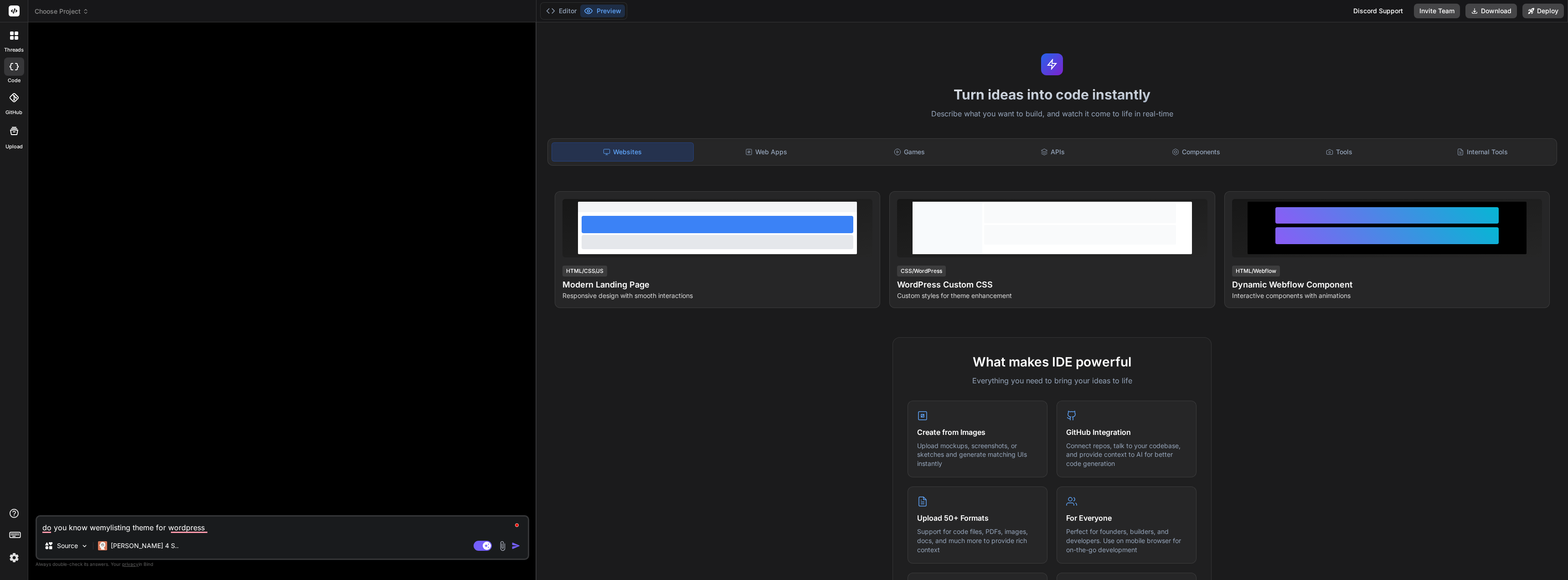
type textarea "x"
type textarea "do you know mylisting theme for wordpress"
type textarea "x"
type textarea "do you knowmylisting theme for wordpress"
type textarea "x"
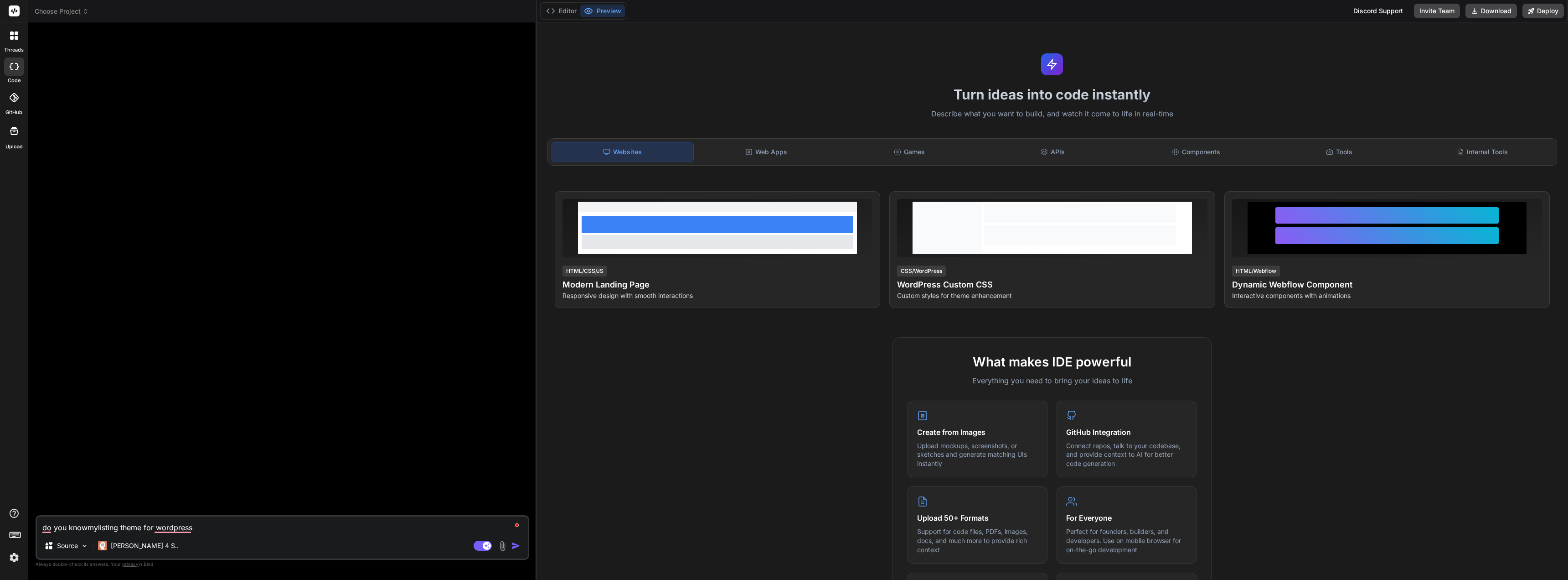
type textarea "do you know mylisting theme for wordpress"
type textarea "x"
type textarea "do you know tmylisting theme for wordpress"
type textarea "x"
type textarea "do you know thmylisting theme for wordpress"
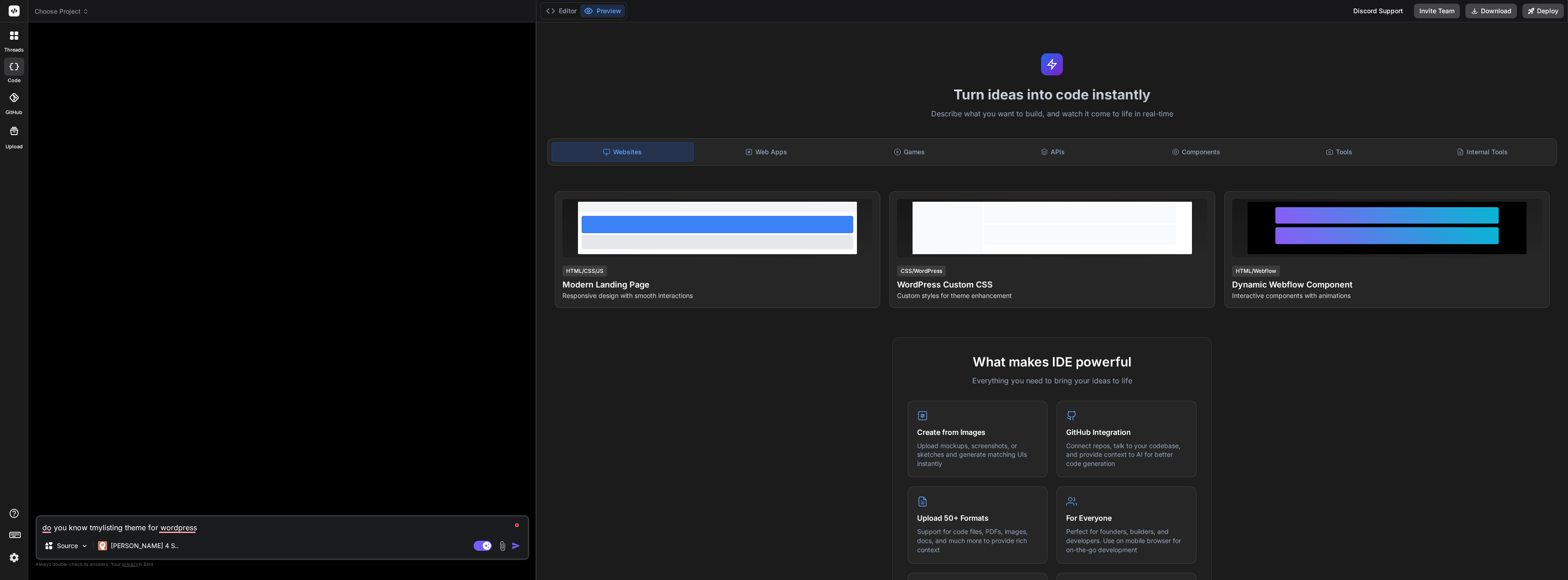
type textarea "x"
type textarea "do you know themylisting theme for wordpress"
type textarea "x"
type textarea "do you know the mylisting theme for wordpress"
type textarea "x"
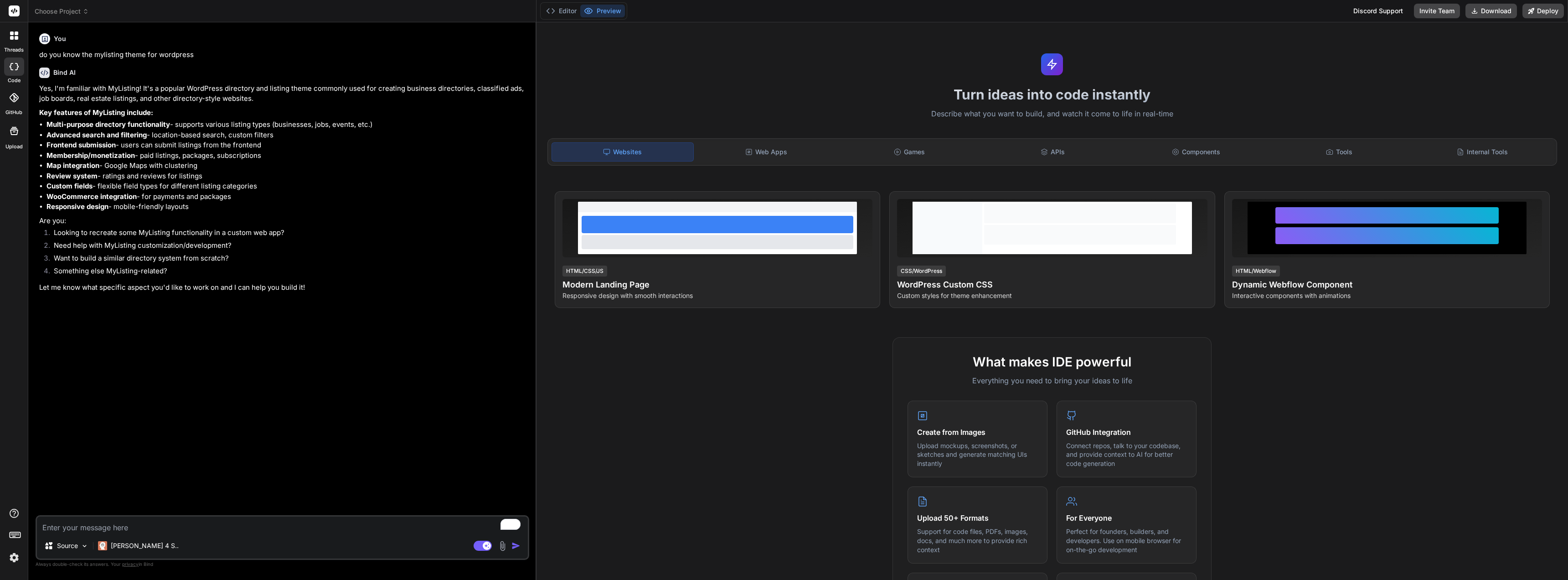
click at [119, 528] on textarea "To enrich screen reader interactions, please activate Accessibility in Grammarl…" at bounding box center [282, 524] width 491 height 16
click at [478, 543] on rect at bounding box center [482, 545] width 18 height 10
type textarea "x"
click at [389, 539] on div "Source" at bounding box center [282, 547] width 491 height 22
click at [239, 525] on textarea "To enrich screen reader interactions, please activate Accessibility in Grammarl…" at bounding box center [282, 524] width 491 height 16
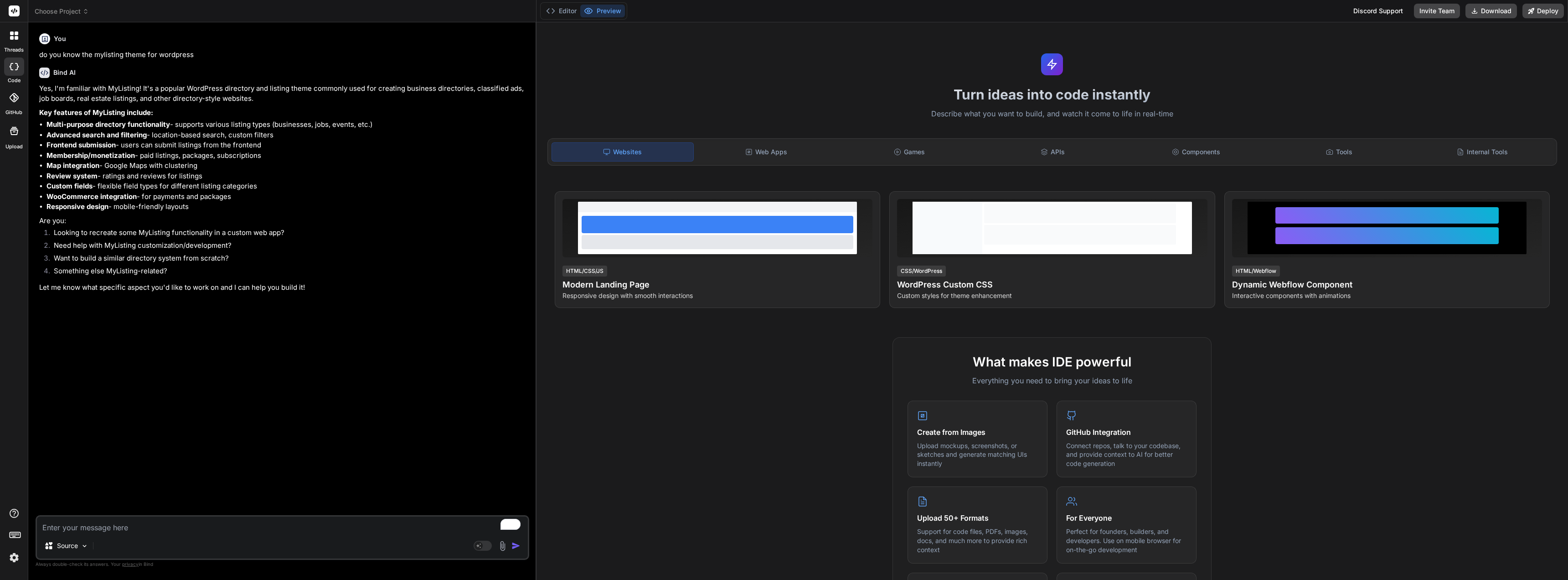
type textarea "d"
type textarea "x"
type textarea "do"
type textarea "x"
type textarea "do"
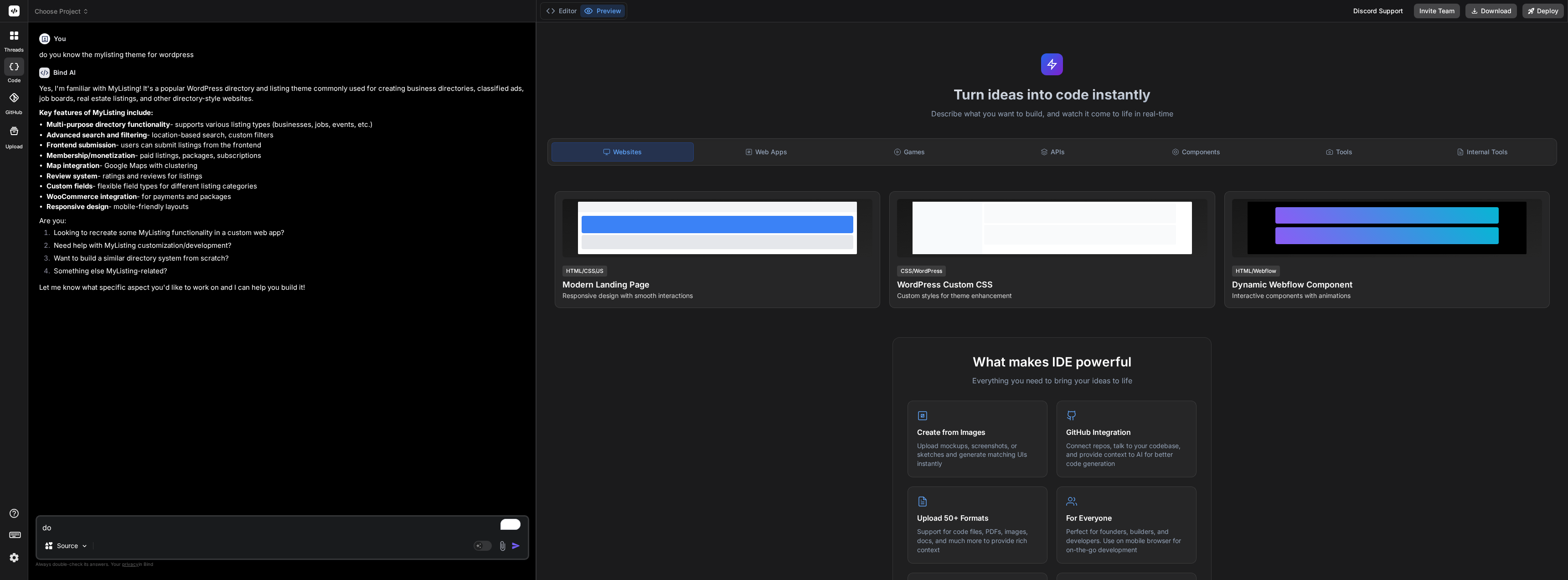
type textarea "x"
type textarea "do y"
type textarea "x"
type textarea "do yo"
type textarea "x"
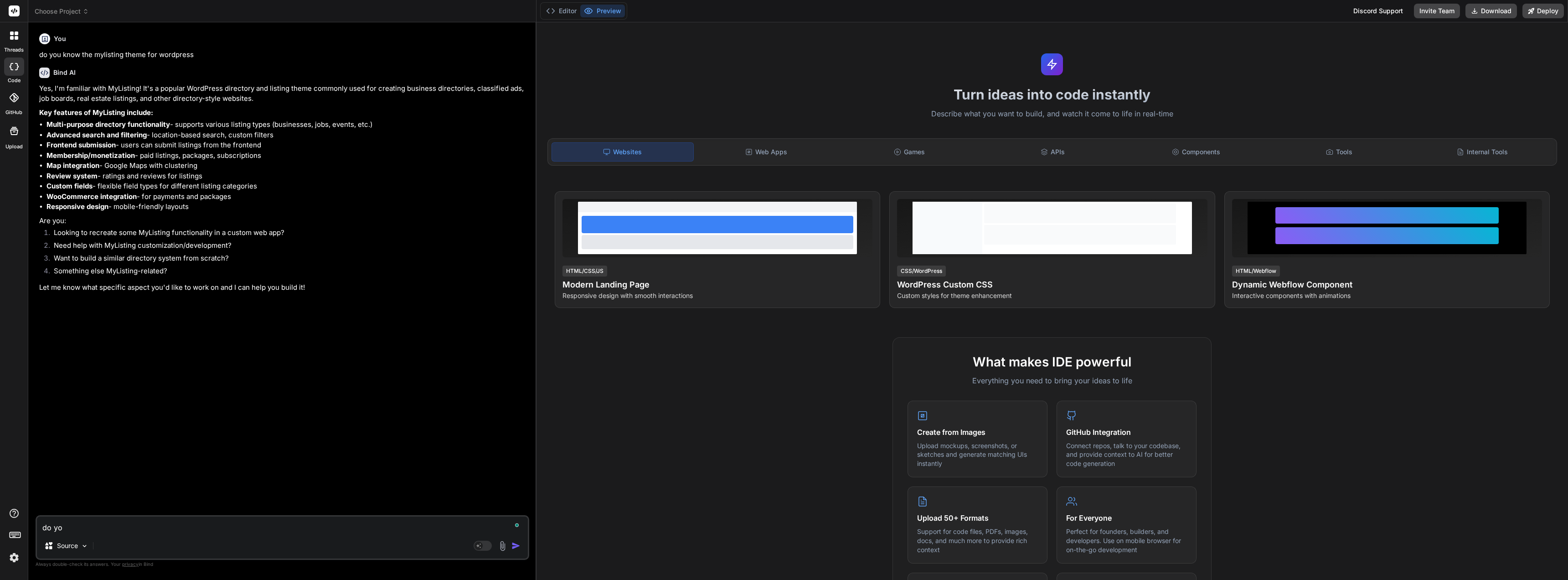
type textarea "do you"
type textarea "x"
type textarea "do you"
type textarea "x"
type textarea "do you k"
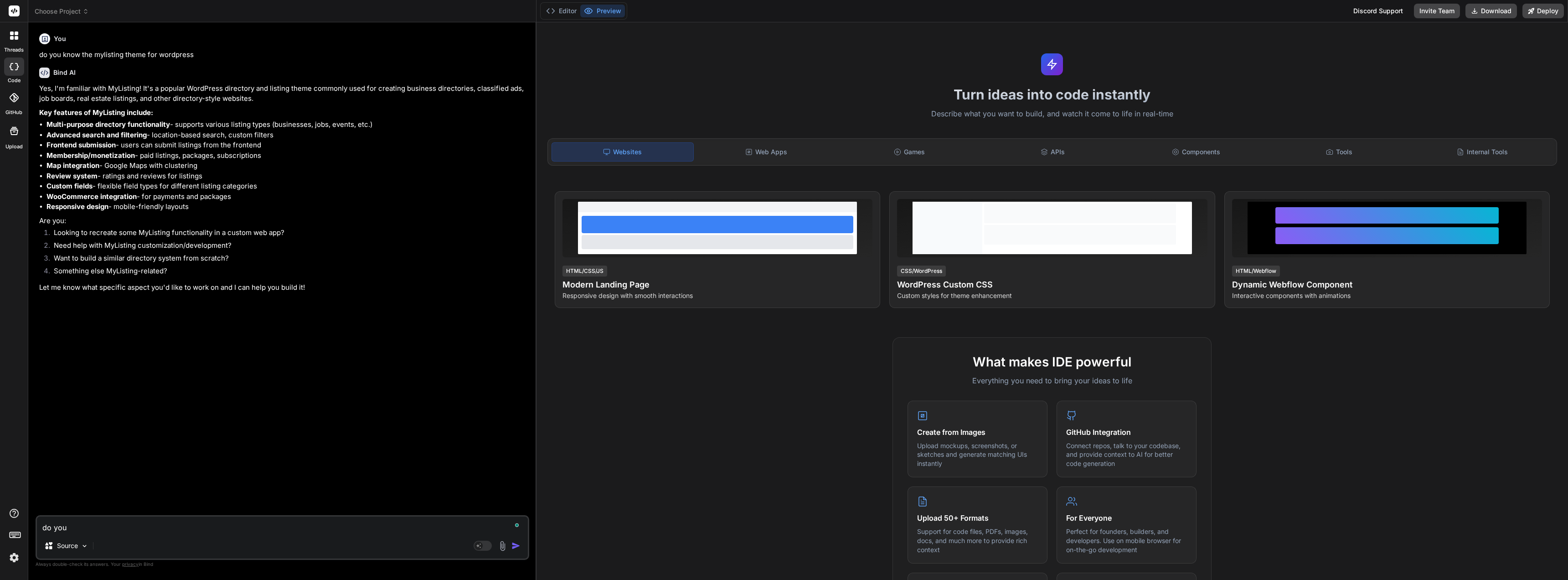
type textarea "x"
type textarea "do you kn"
type textarea "x"
type textarea "do you kno"
type textarea "x"
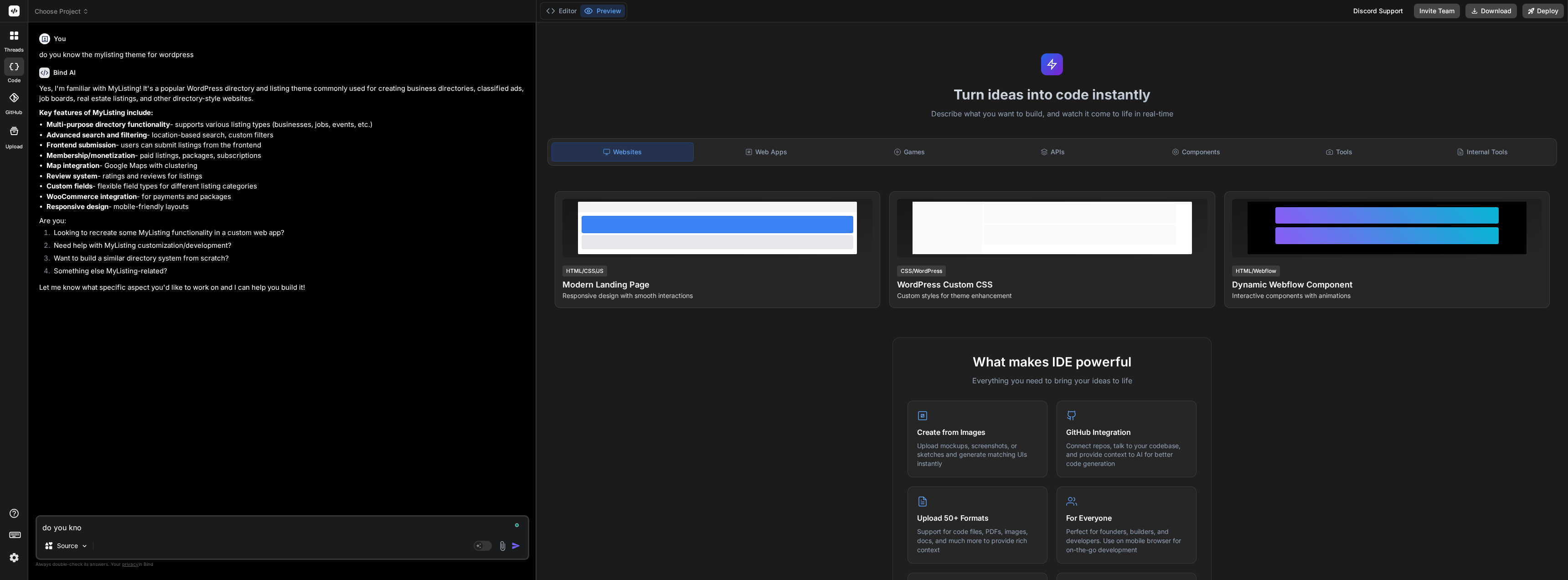
type textarea "do you know"
type textarea "x"
type textarea "do you know"
type textarea "x"
type textarea "do you know h"
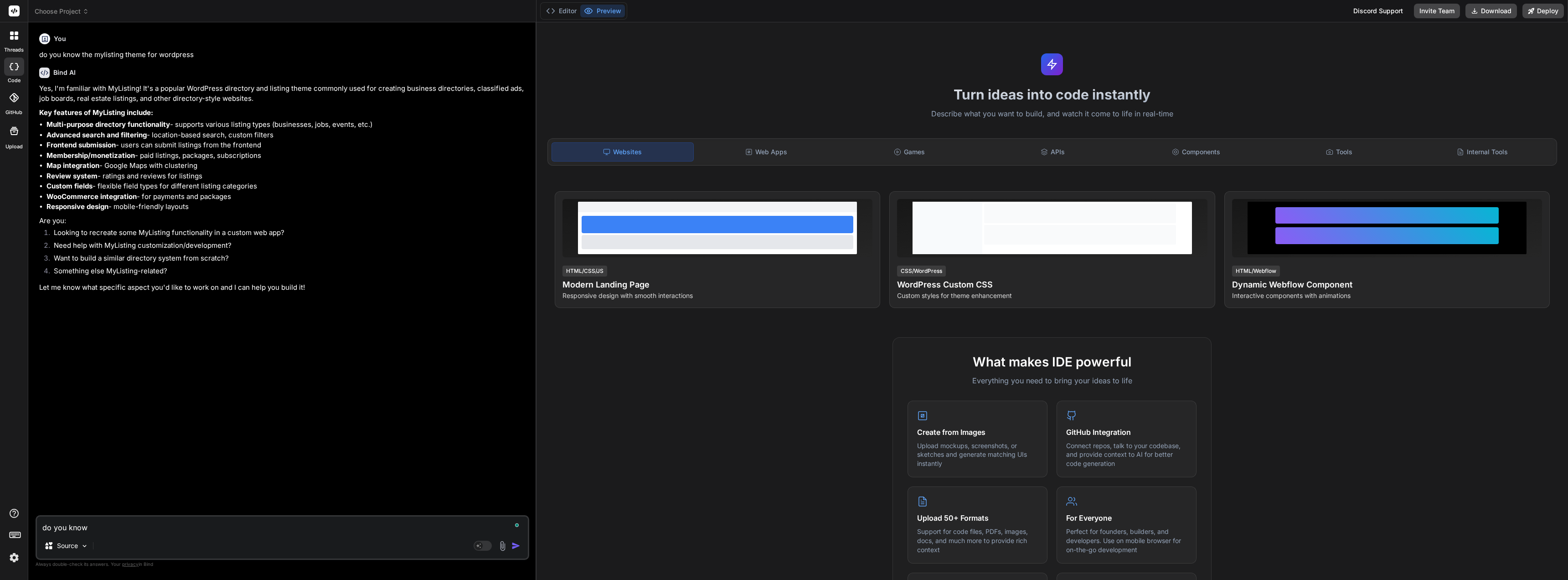
type textarea "x"
type textarea "do you know ho"
type textarea "x"
type textarea "do you know how"
type textarea "x"
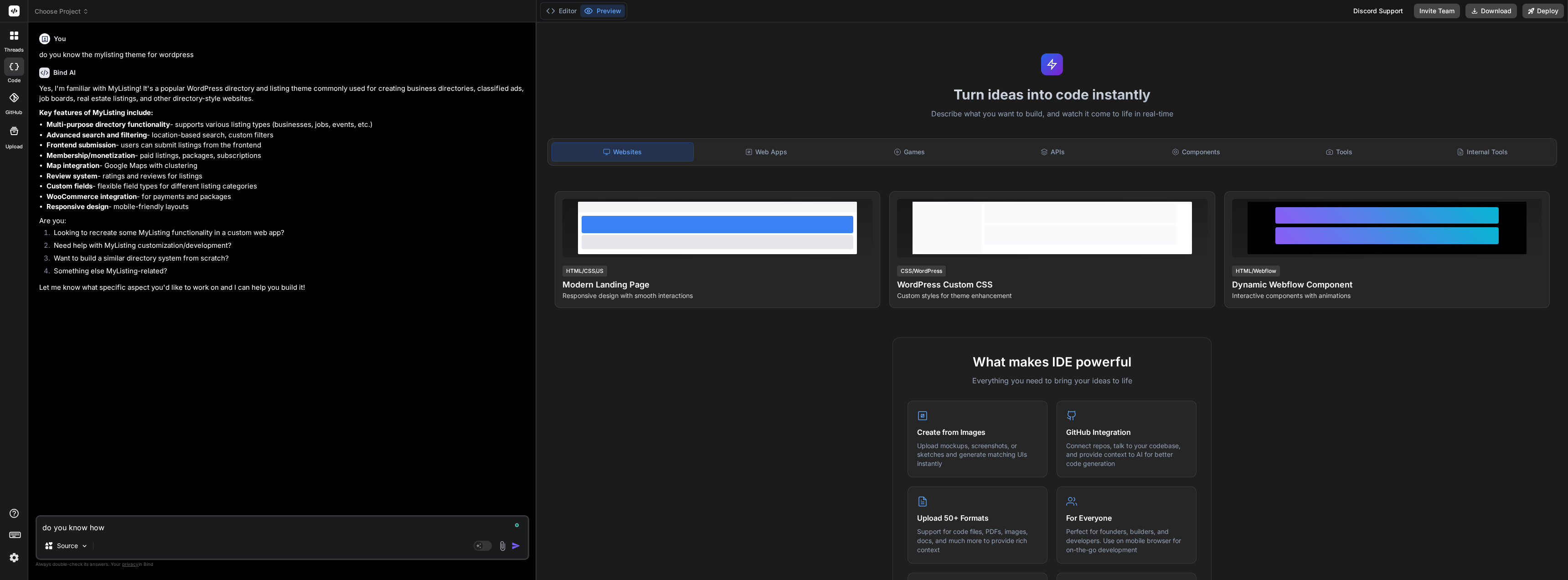
type textarea "do you know how"
type textarea "x"
type textarea "do you know how t"
type textarea "x"
type textarea "do you know how th"
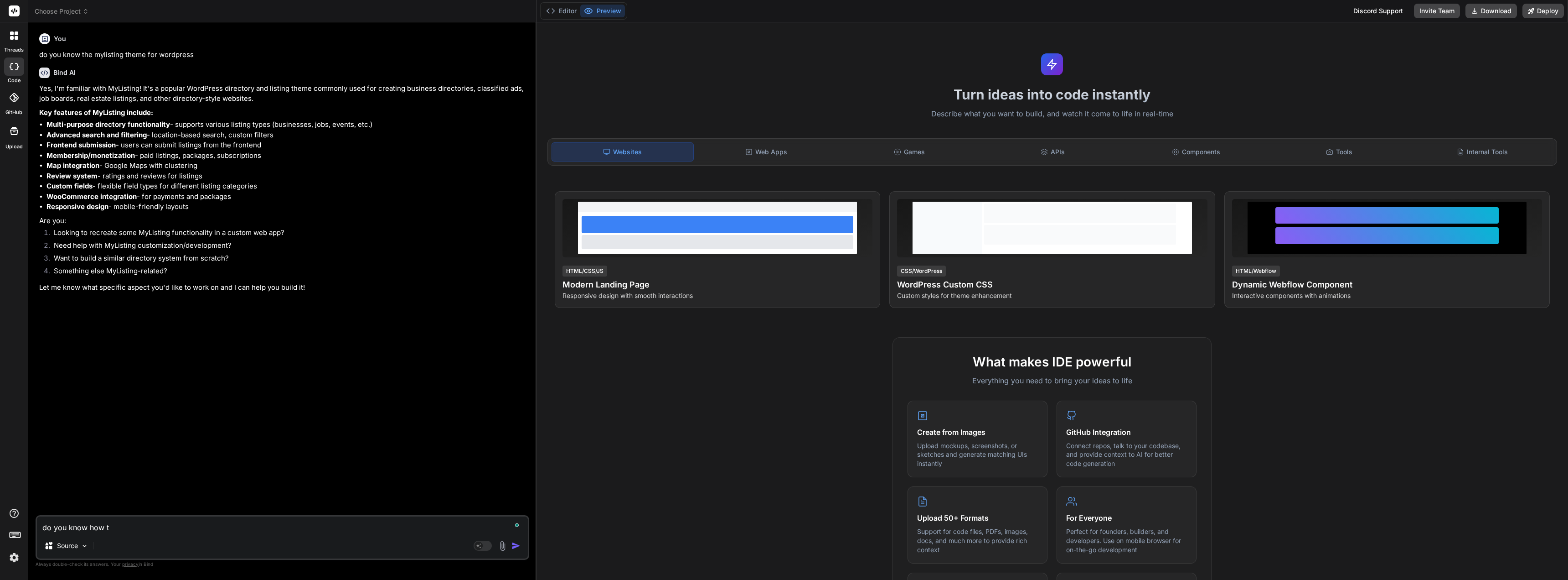
type textarea "x"
type textarea "do you know how the"
type textarea "x"
type textarea "do you know how they"
type textarea "x"
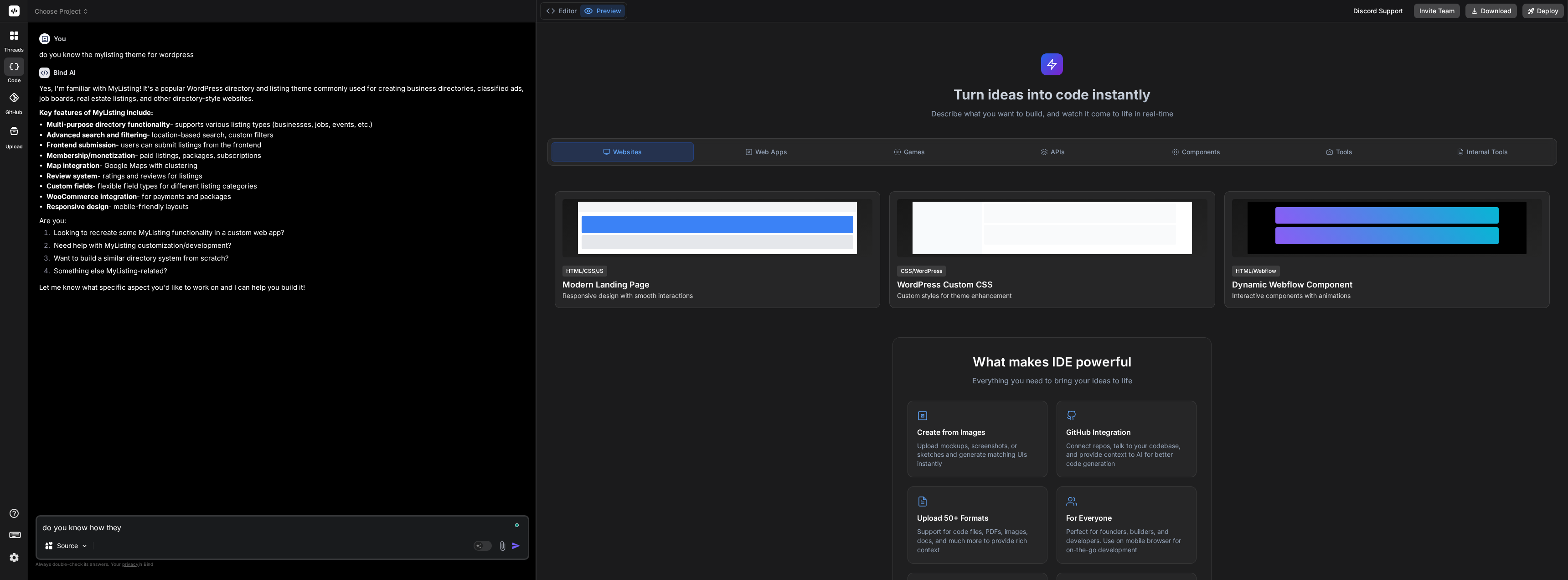
type textarea "do you know how they"
type textarea "x"
type textarea "do you know how they i"
type textarea "x"
type textarea "do you know how they in"
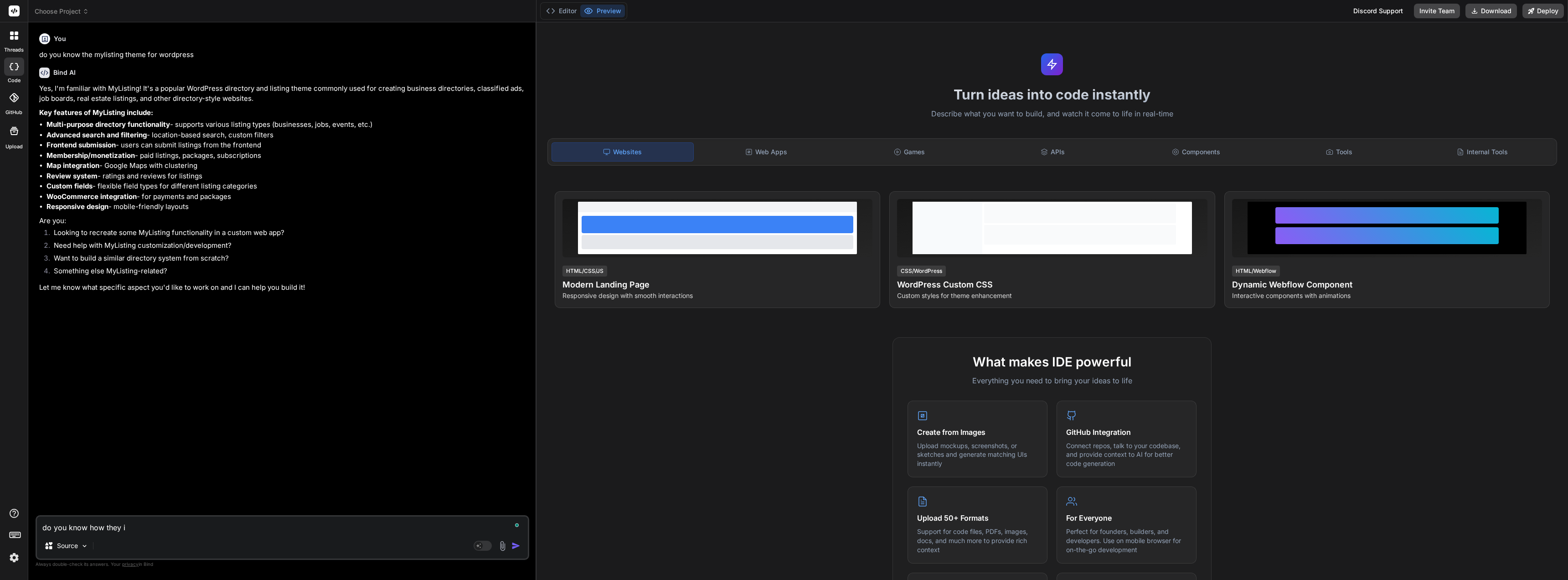
type textarea "x"
type textarea "do you know how they int"
type textarea "x"
type textarea "do you know how they inte"
type textarea "x"
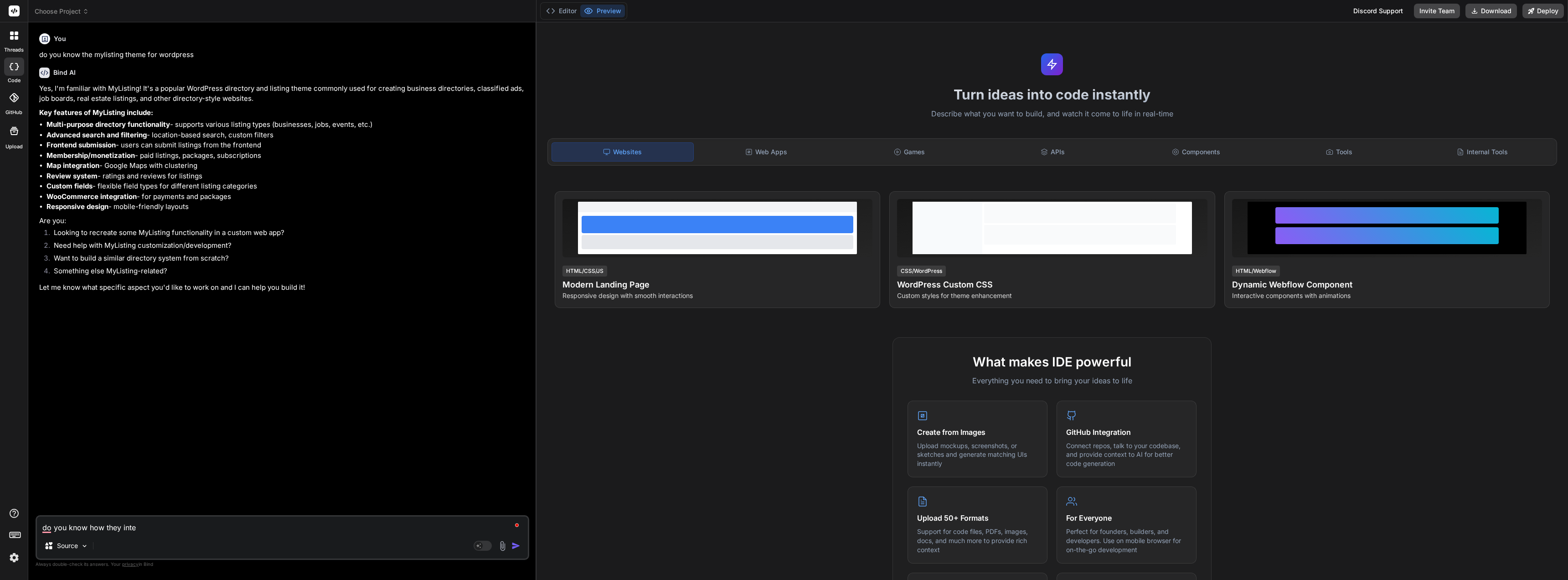
type textarea "do you know how they integ"
type textarea "x"
type textarea "do you know how they integr"
type textarea "x"
type textarea "do you know how they integra"
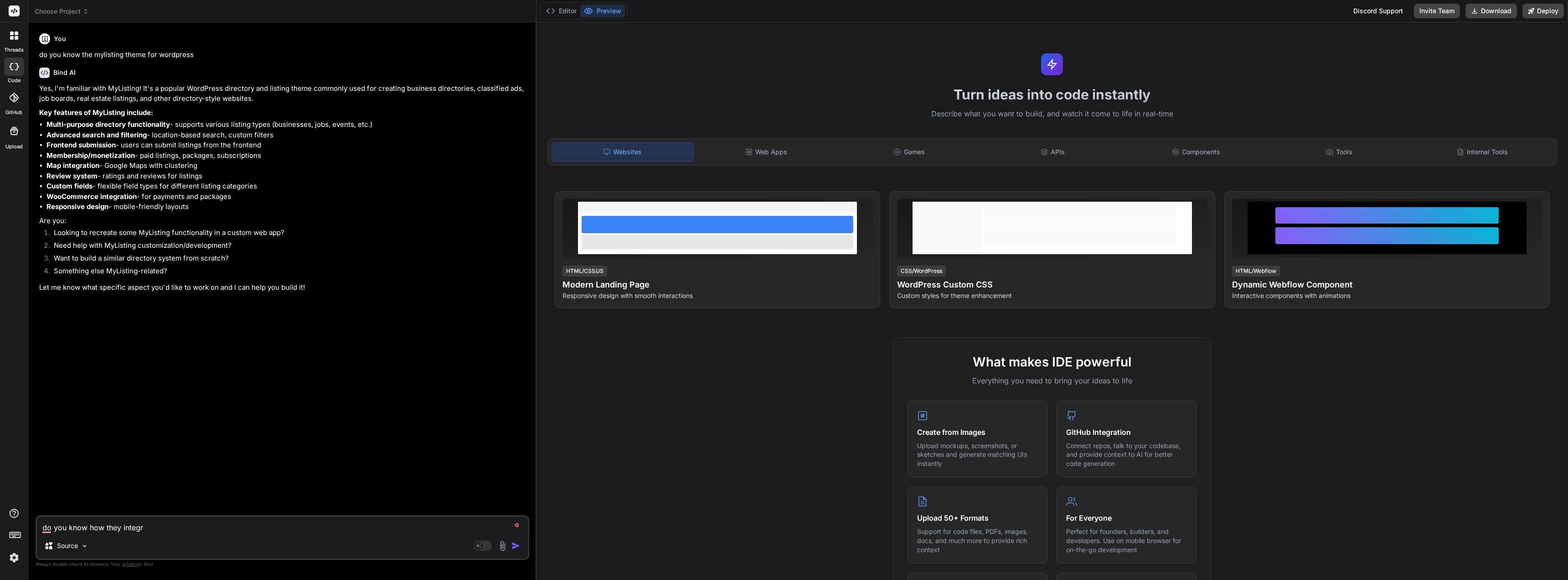
type textarea "x"
type textarea "do you know how they integrat"
type textarea "x"
type textarea "do you know how they integrate"
type textarea "x"
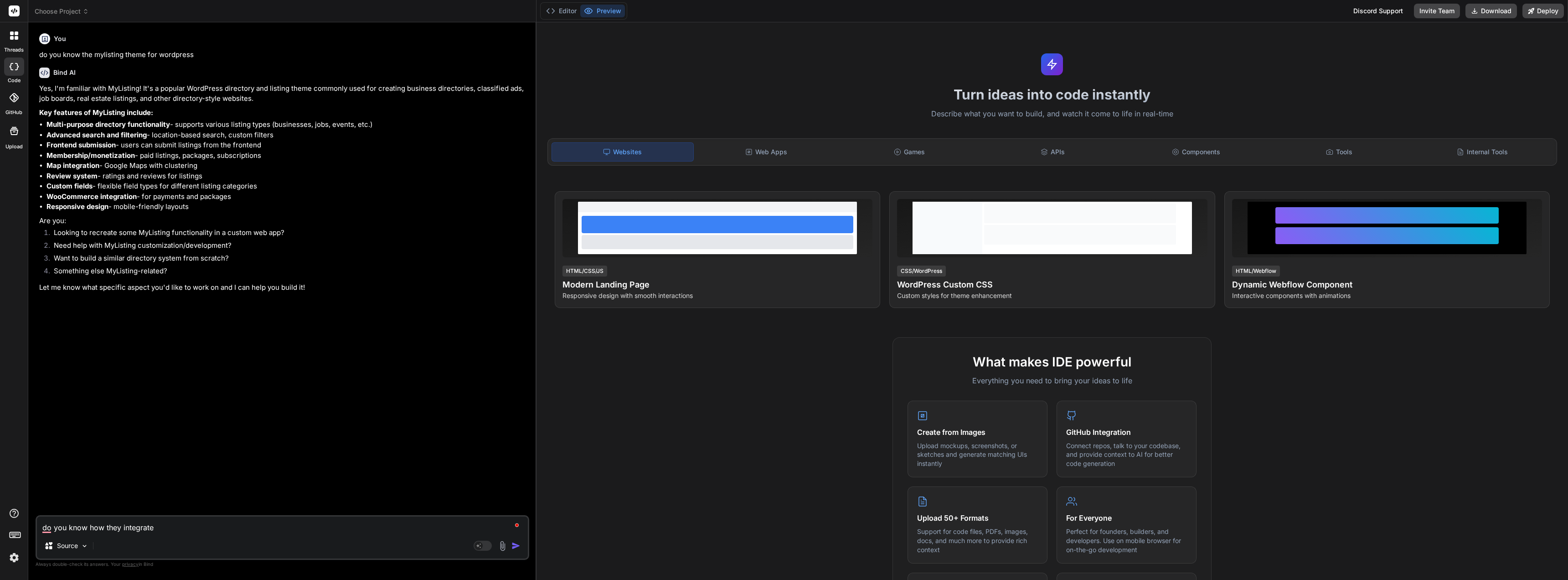
type textarea "do you know how they integrated"
type textarea "x"
type textarea "do you know how they integrated"
type textarea "x"
type textarea "do you know how they integrated t"
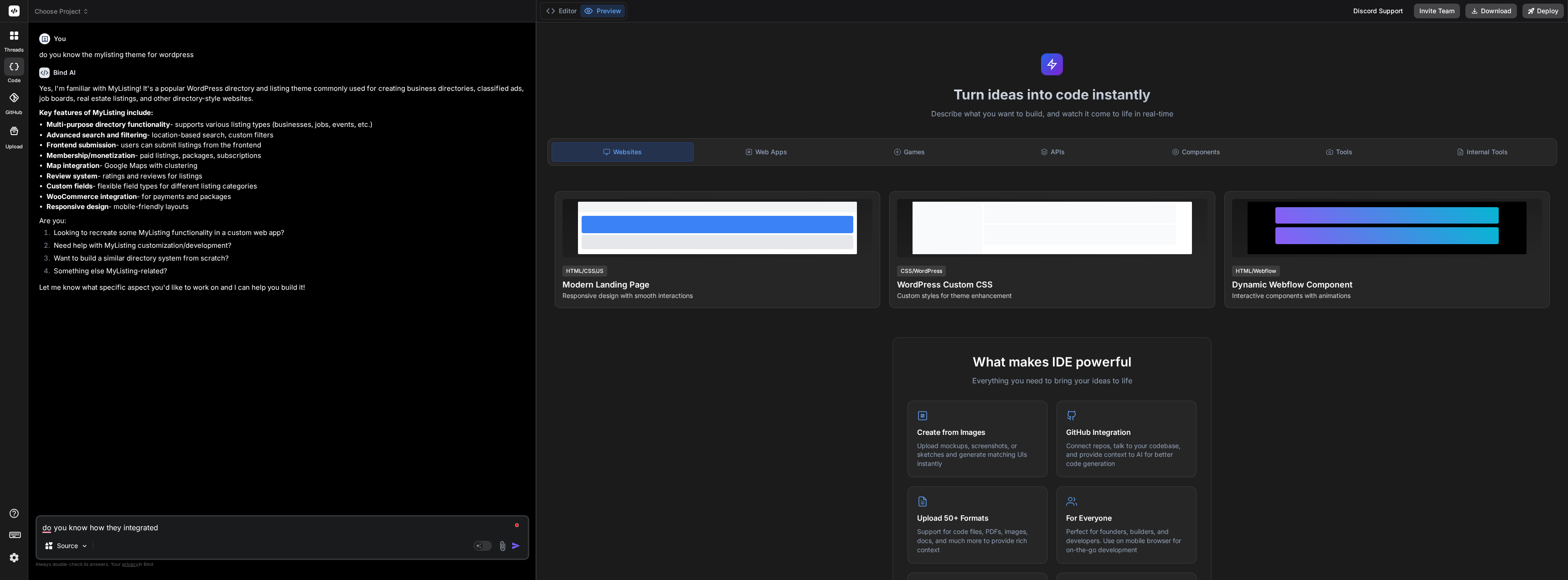
type textarea "x"
type textarea "do you know how they integrated ti"
